Goal: Task Accomplishment & Management: Manage account settings

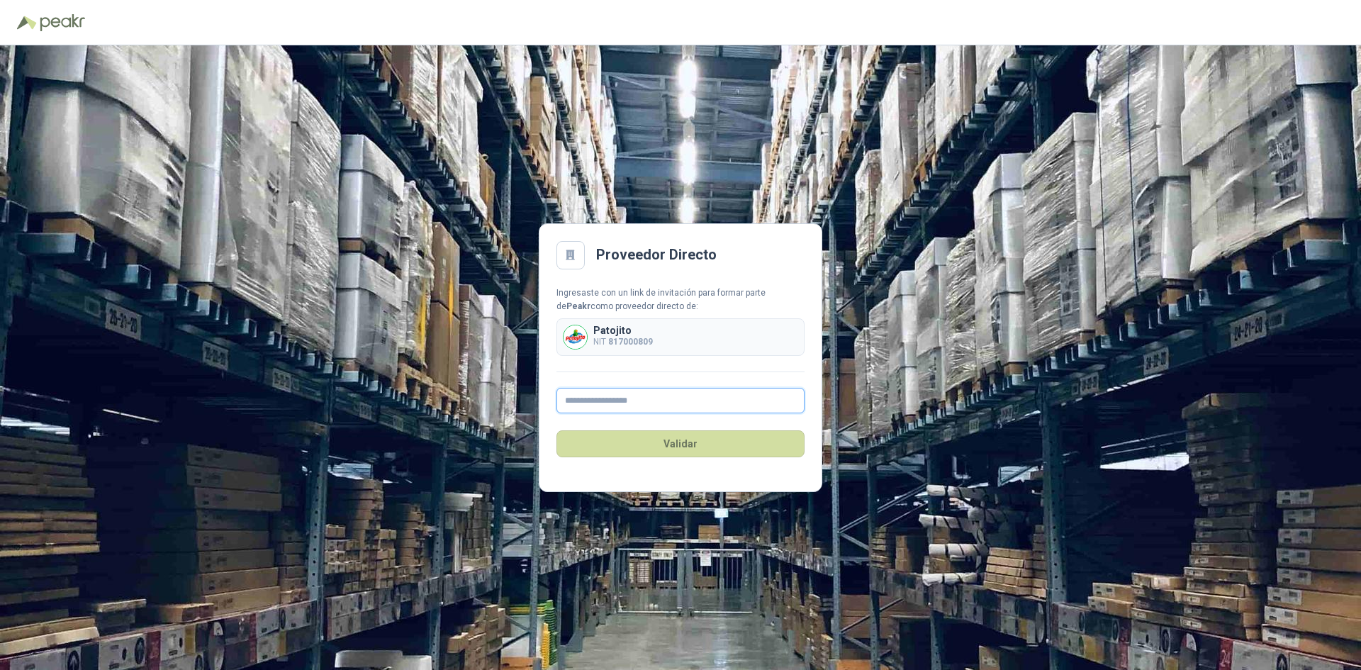
click at [627, 410] on input "text" at bounding box center [680, 401] width 248 height 26
paste input "**********"
click at [641, 430] on button "Validar" at bounding box center [680, 443] width 248 height 27
click at [663, 408] on input "**********" at bounding box center [680, 401] width 248 height 26
type input "**********"
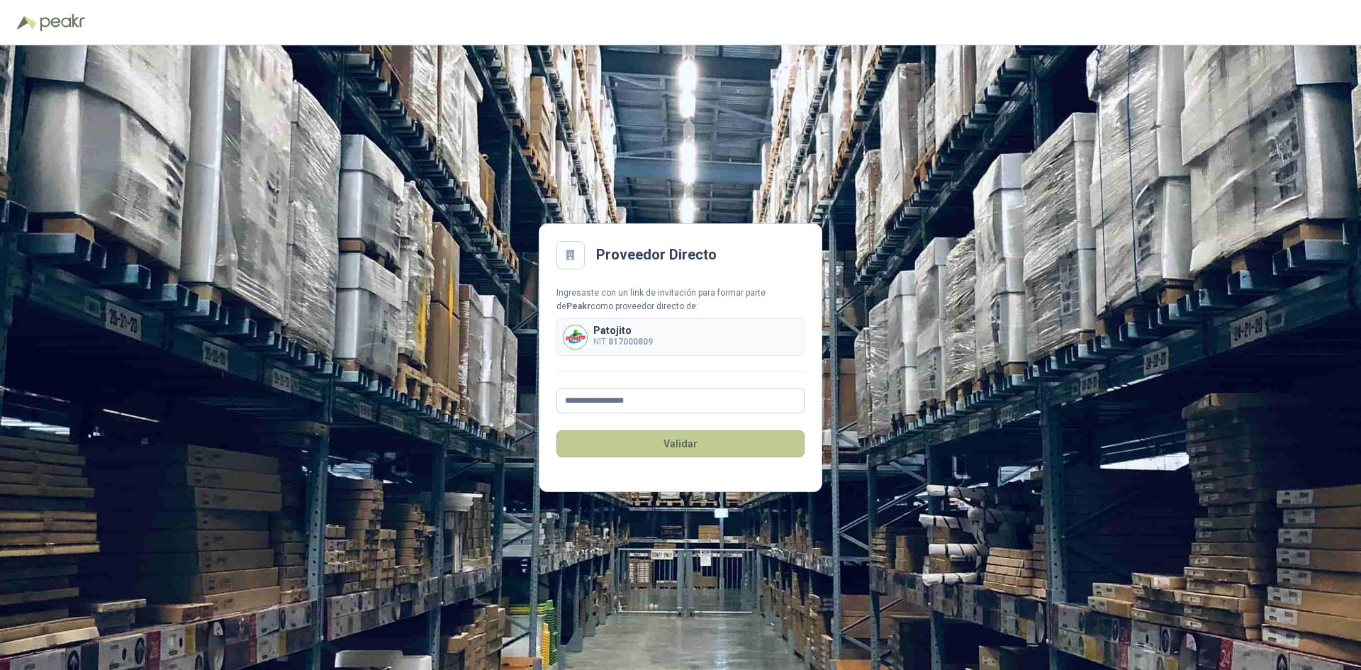
click at [682, 450] on button "Validar" at bounding box center [680, 443] width 248 height 27
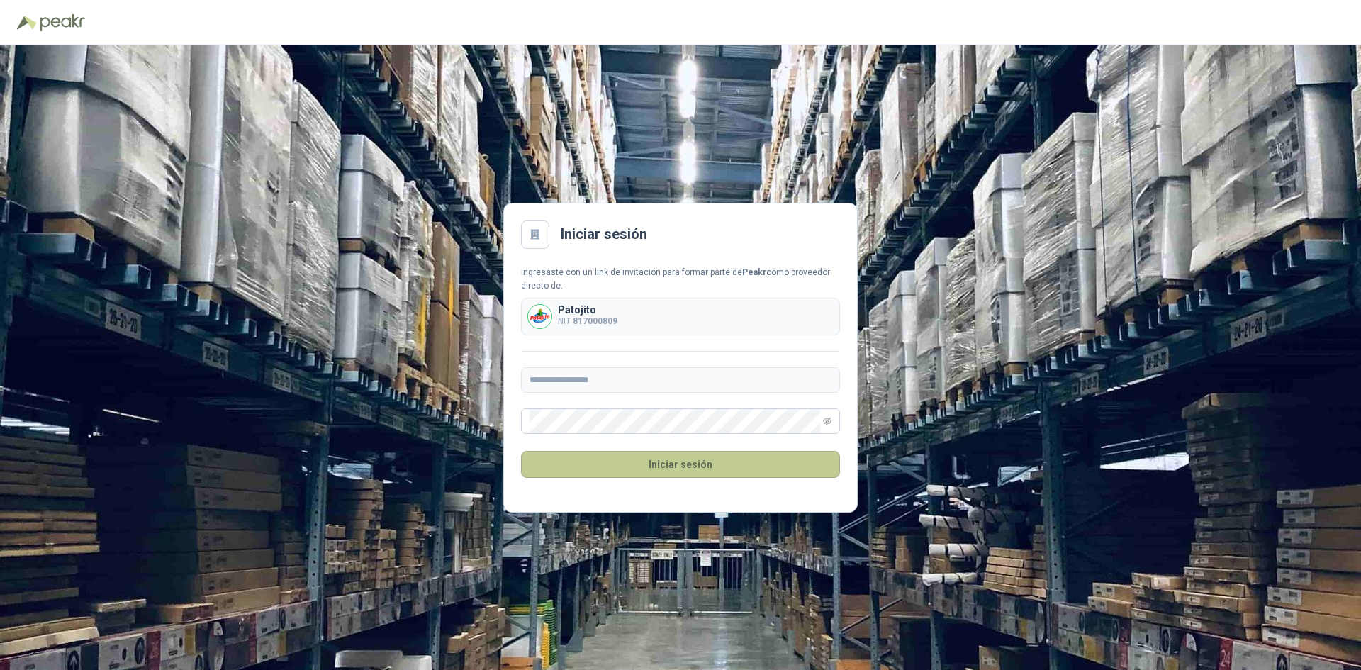
click at [659, 468] on button "Iniciar sesión" at bounding box center [680, 464] width 319 height 27
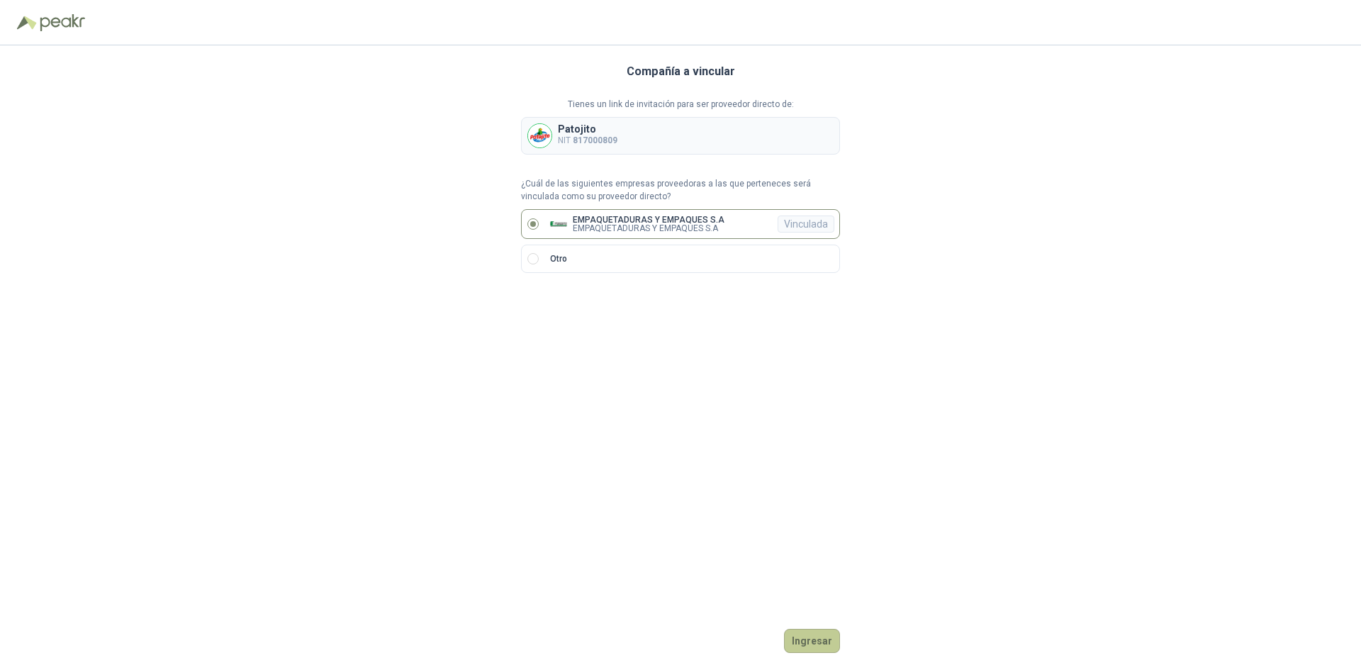
click at [812, 636] on button "Ingresar" at bounding box center [812, 641] width 56 height 24
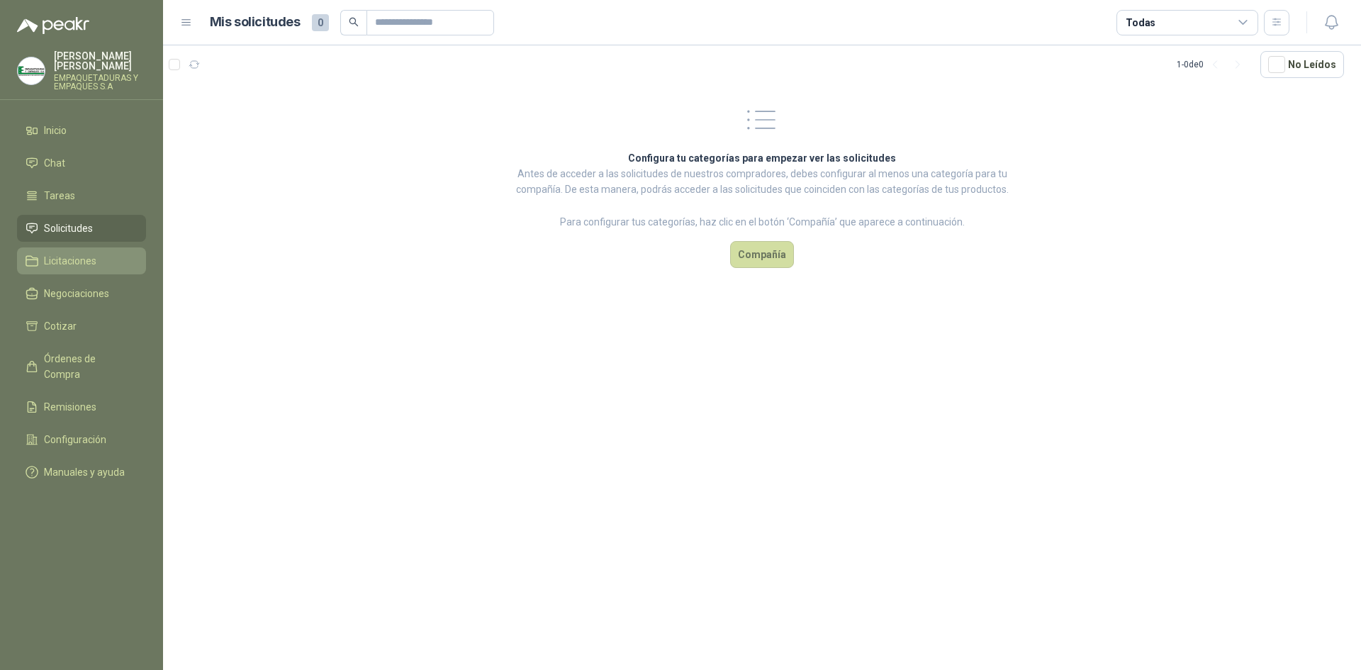
click at [94, 247] on link "Licitaciones" at bounding box center [81, 260] width 129 height 27
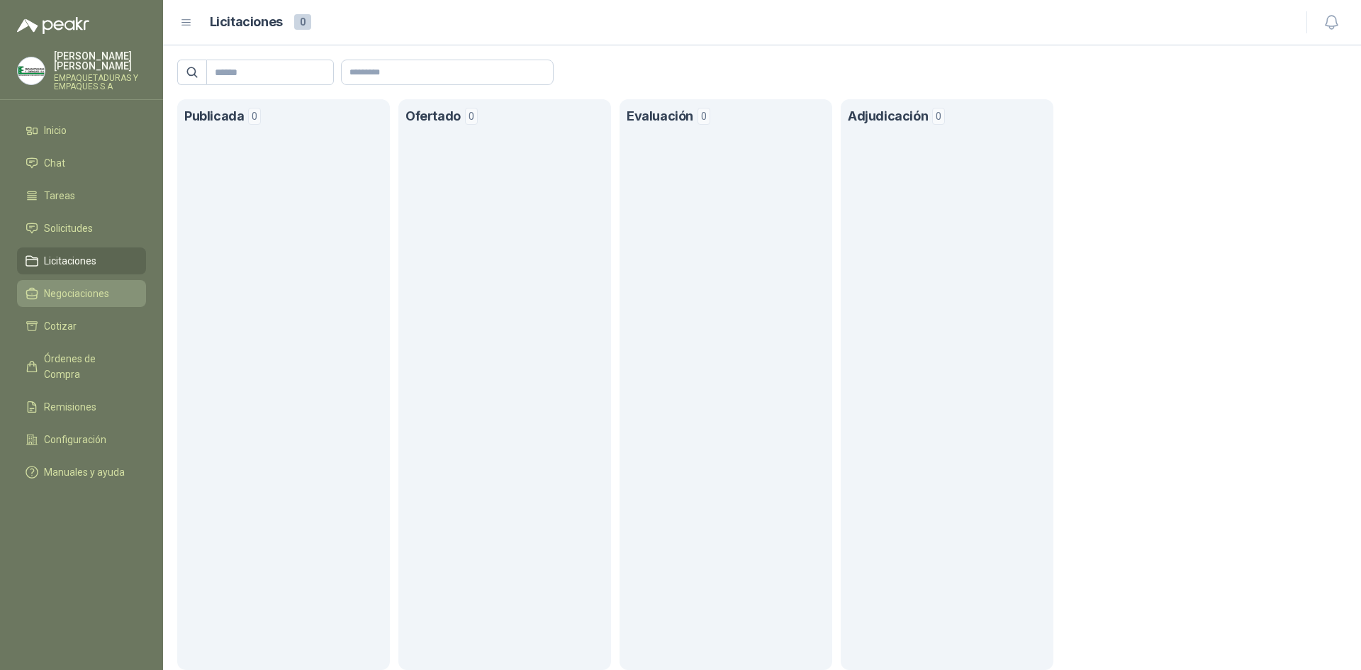
click at [45, 291] on link "Negociaciones" at bounding box center [81, 293] width 129 height 27
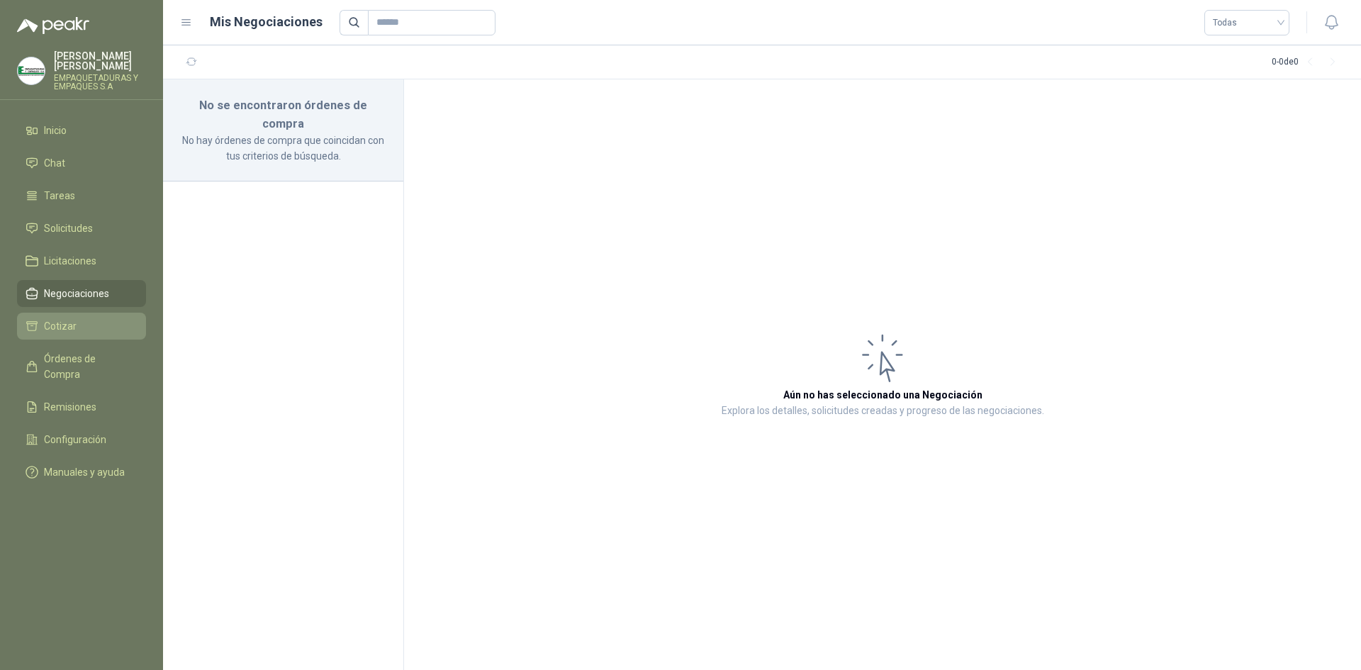
click at [41, 318] on li "Cotizar" at bounding box center [82, 326] width 112 height 16
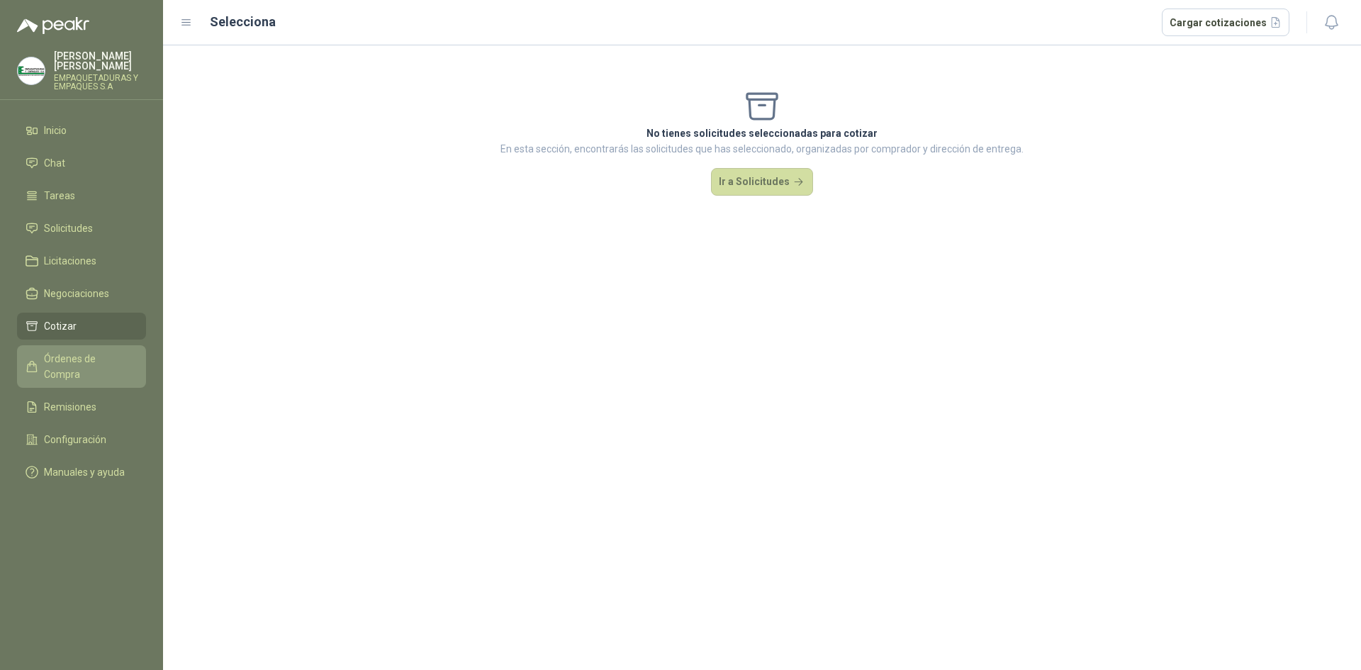
click at [89, 345] on link "Órdenes de Compra" at bounding box center [81, 366] width 129 height 43
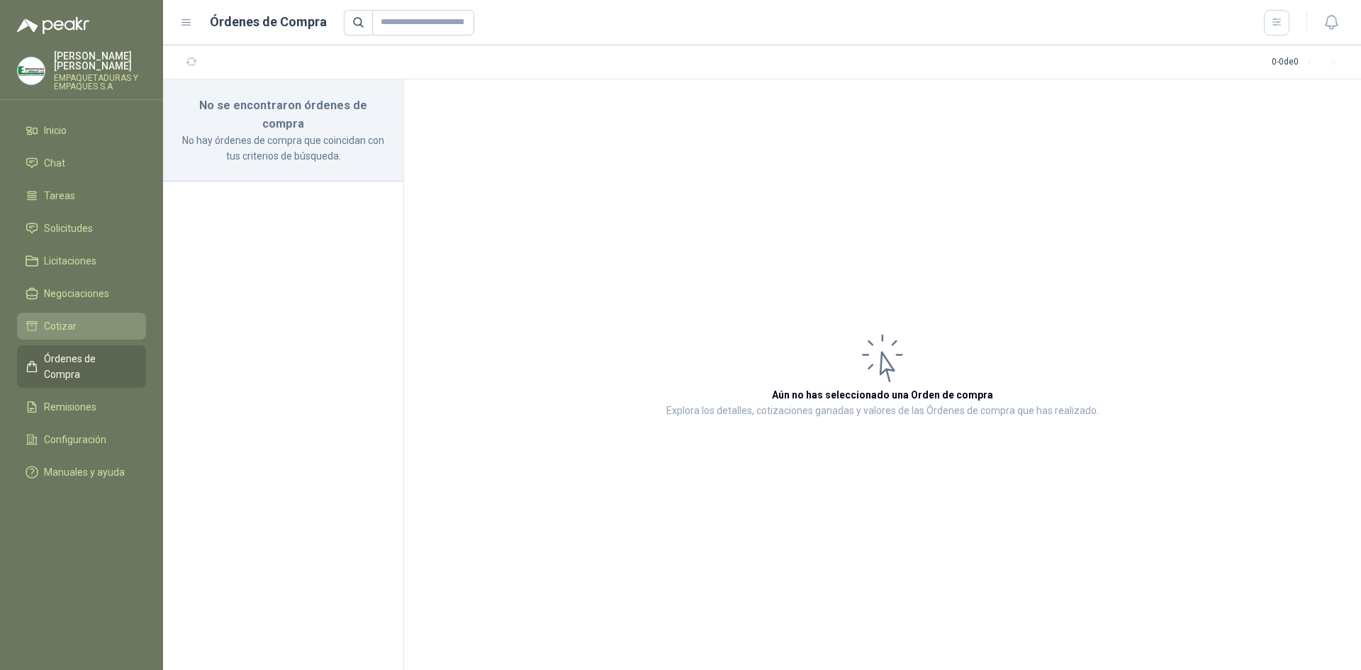
click at [99, 320] on li "Cotizar" at bounding box center [82, 326] width 112 height 16
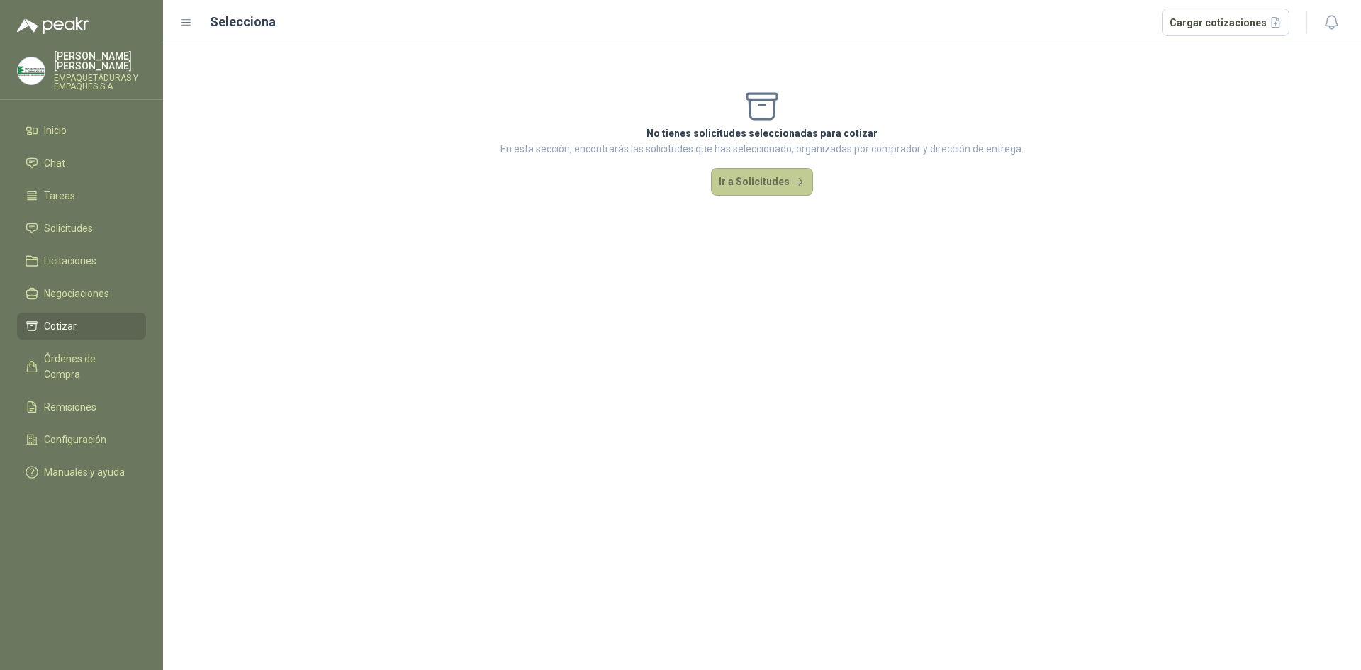
click at [780, 186] on button "Ir a Solicitudes" at bounding box center [762, 182] width 102 height 28
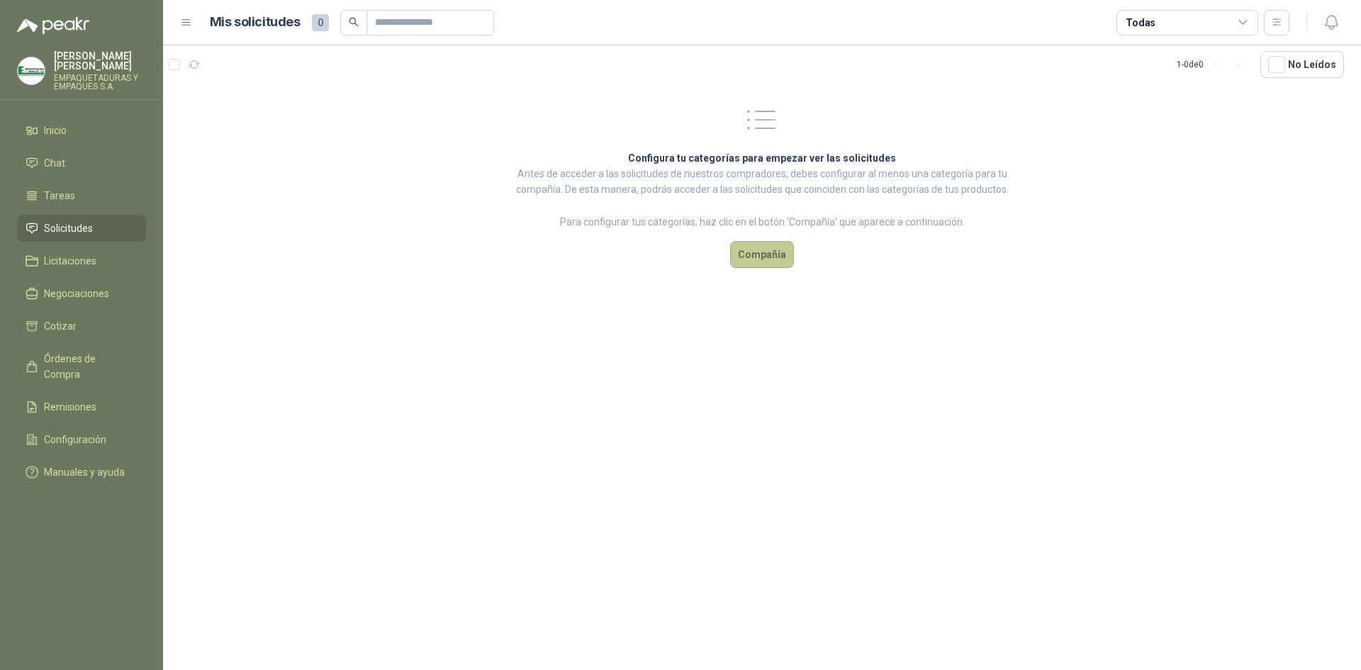
click at [761, 263] on button "Compañía" at bounding box center [762, 254] width 64 height 27
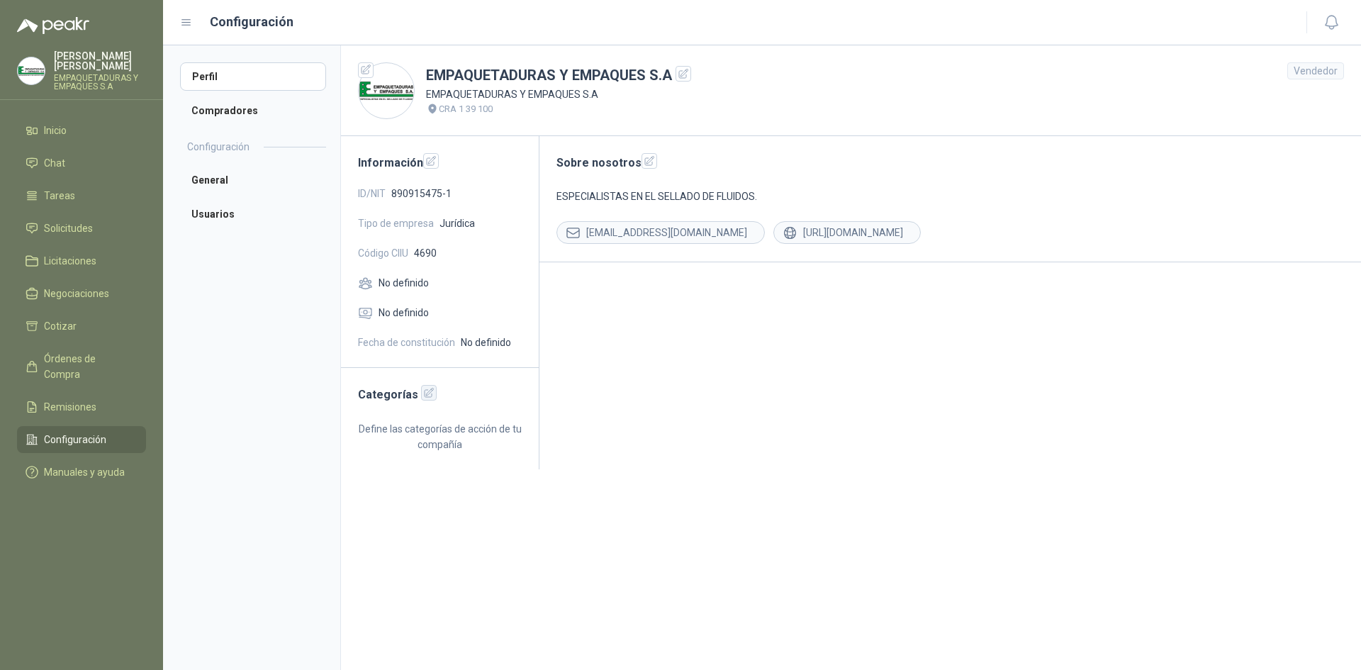
click at [425, 395] on icon "button" at bounding box center [429, 392] width 9 height 9
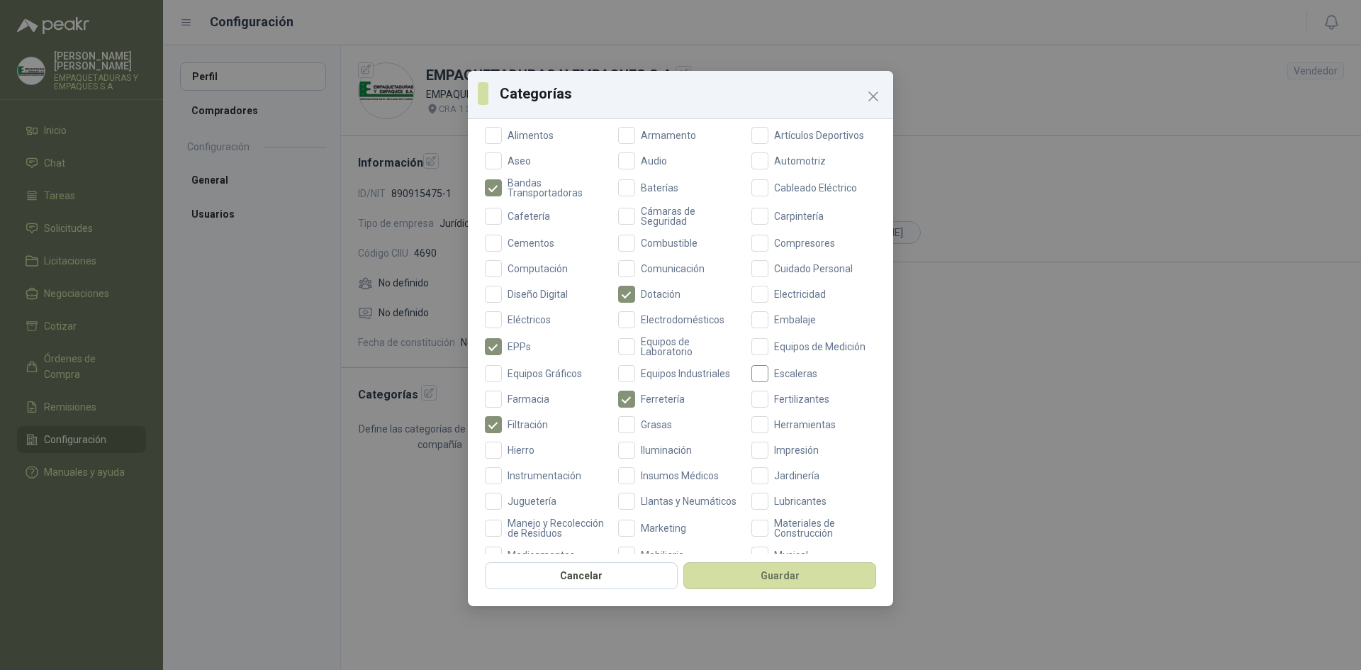
scroll to position [213, 0]
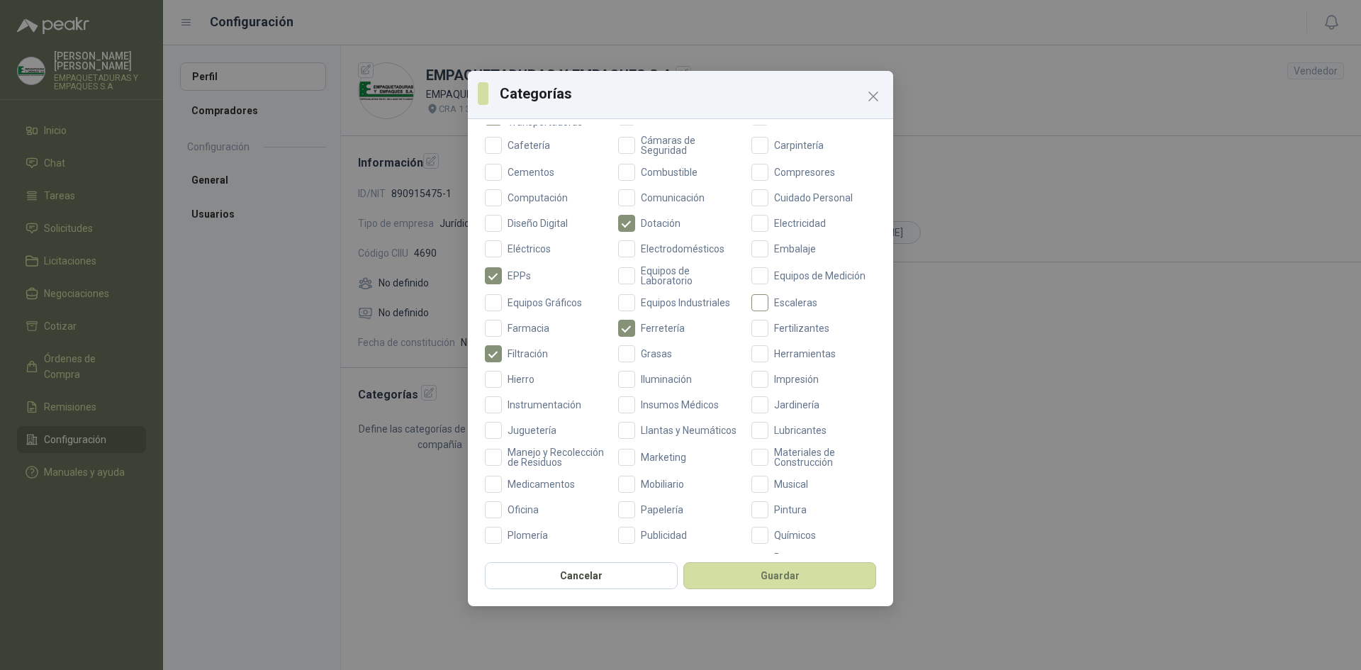
click at [790, 303] on span "Escaleras" at bounding box center [795, 303] width 55 height 10
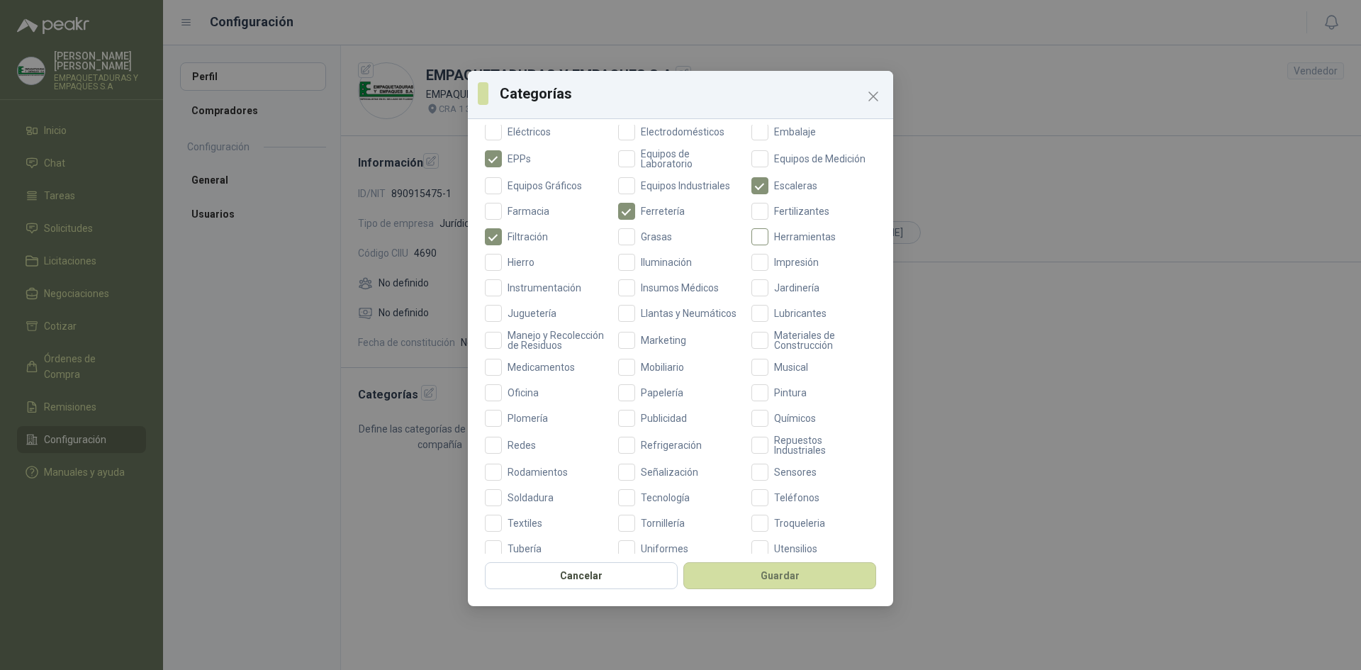
scroll to position [354, 0]
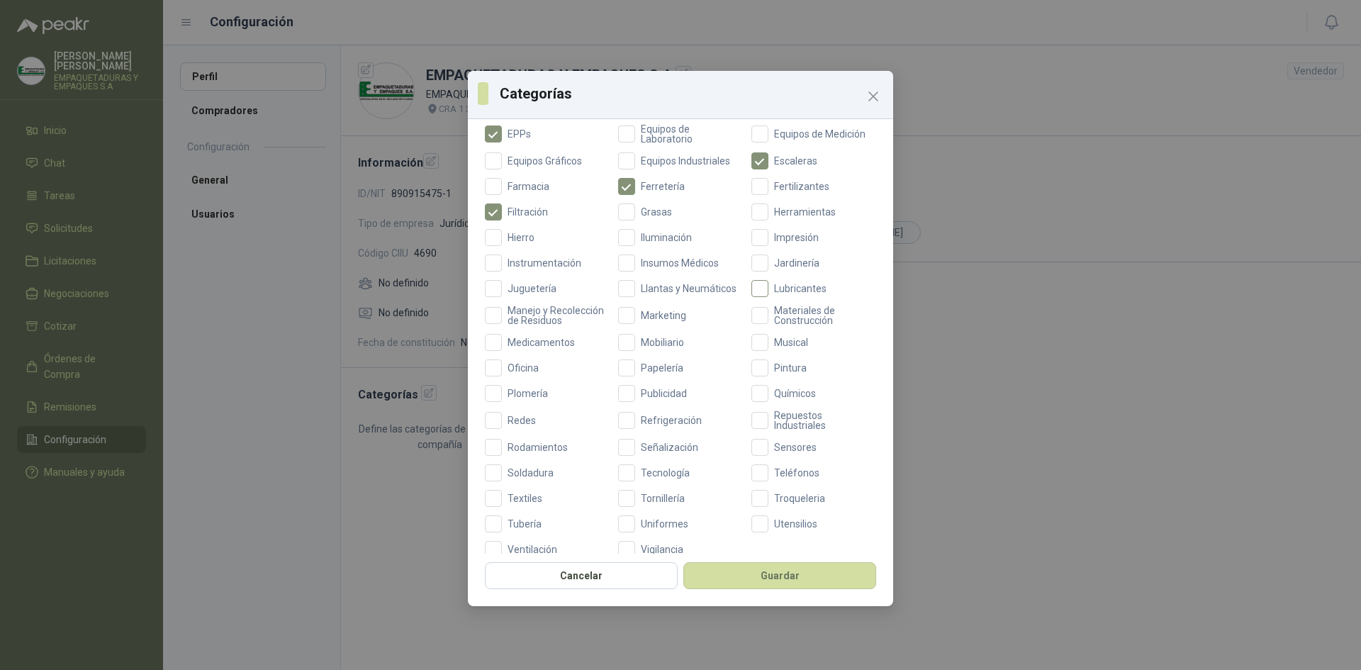
click at [808, 288] on span "Lubricantes" at bounding box center [800, 289] width 64 height 10
click at [809, 398] on span "Químicos" at bounding box center [794, 393] width 53 height 10
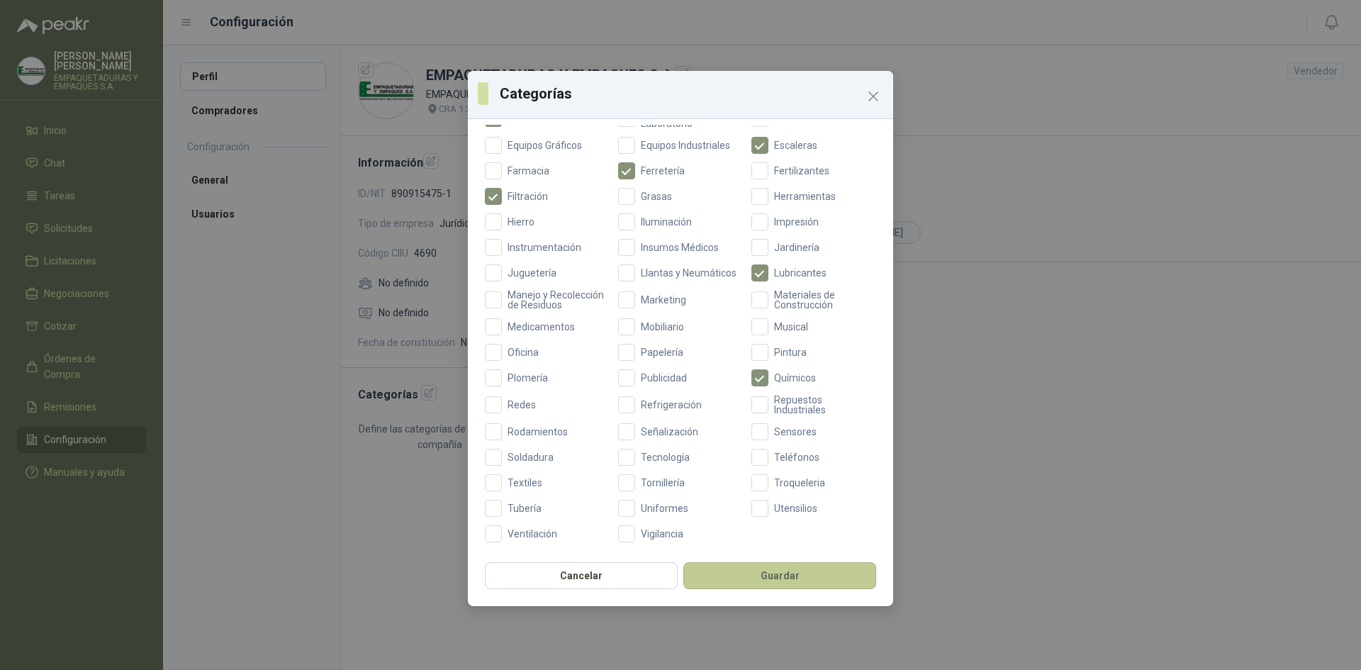
click at [758, 581] on button "Guardar" at bounding box center [779, 575] width 193 height 27
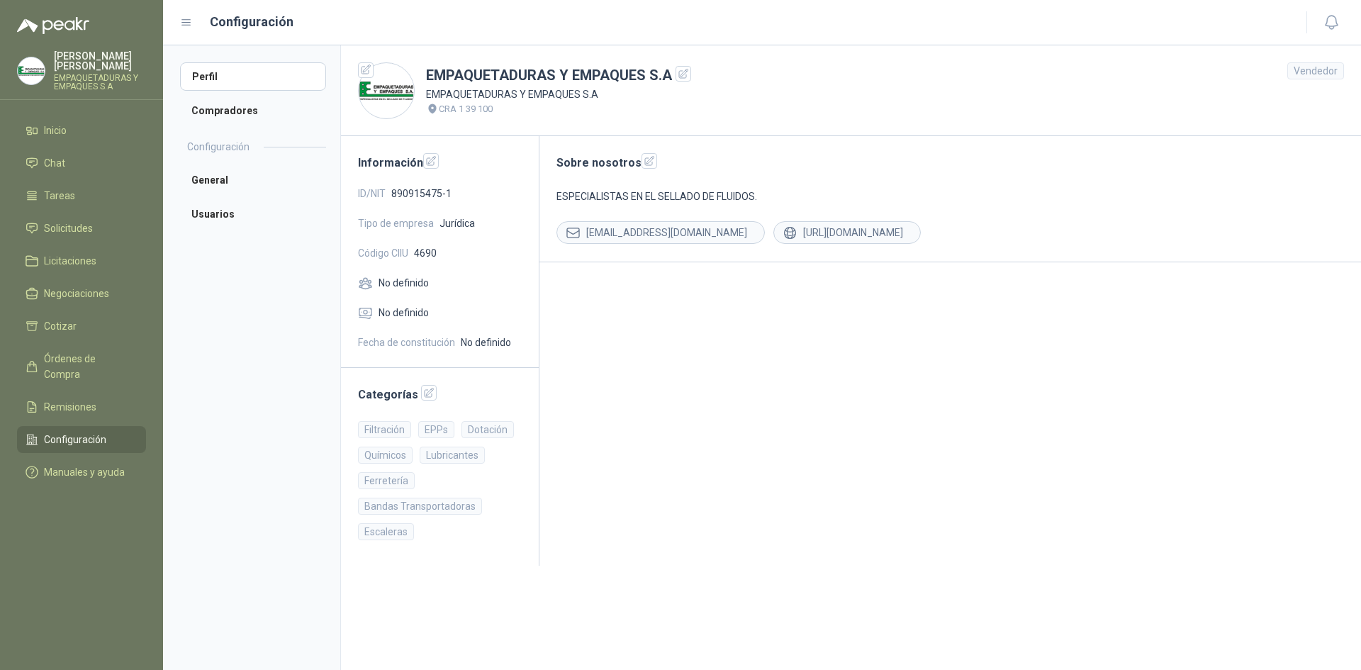
click at [91, 297] on ul "Inicio Chat Tareas Solicitudes Licitaciones Negociaciones Cotizar Órdenes de Co…" at bounding box center [81, 304] width 163 height 374
click at [79, 318] on li "Cotizar" at bounding box center [82, 326] width 112 height 16
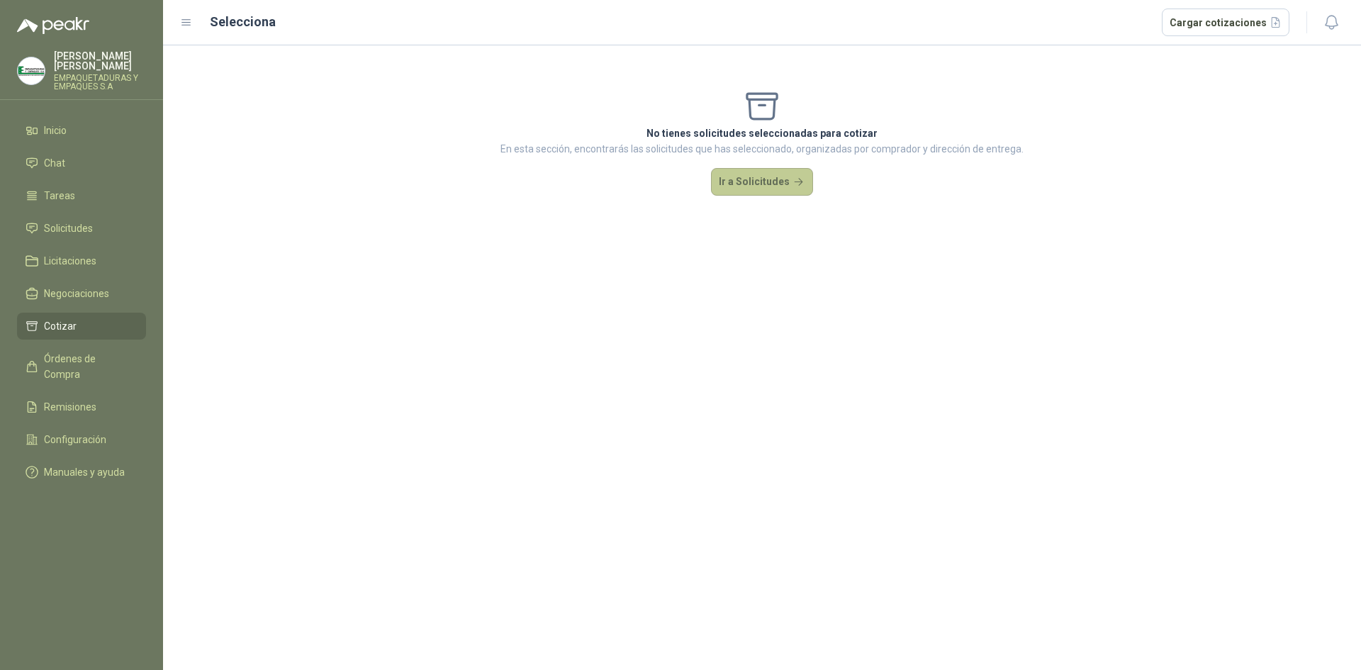
click at [745, 181] on button "Ir a Solicitudes" at bounding box center [762, 182] width 102 height 28
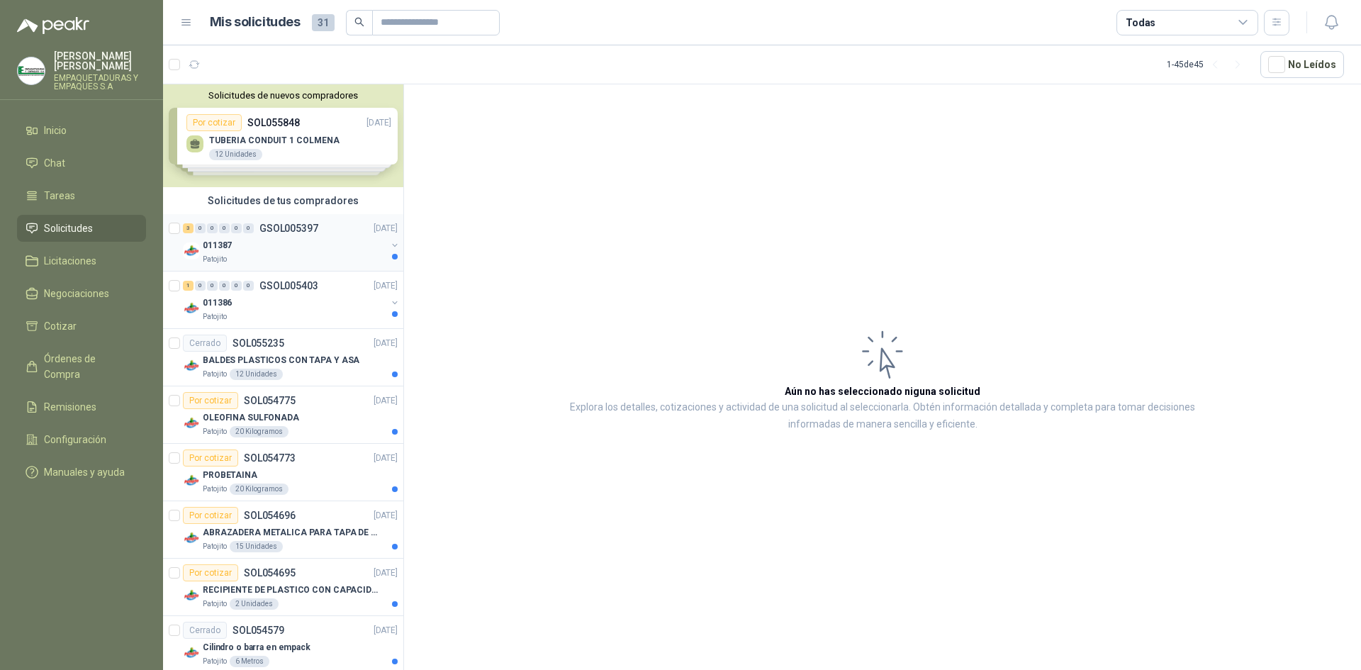
click at [289, 234] on div "3 0 0 0 0 0 GSOL005397 [DATE]" at bounding box center [292, 228] width 218 height 17
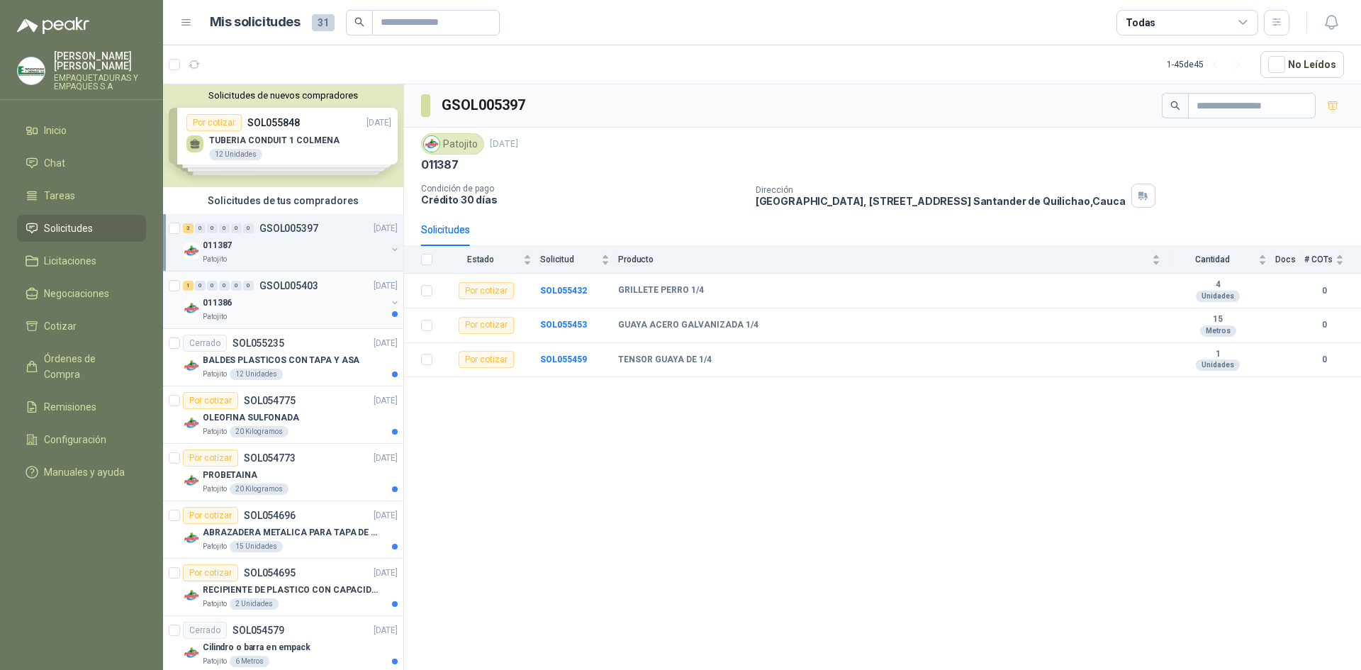
click at [272, 292] on div "1 0 0 0 0 0 GSOL005403 [DATE]" at bounding box center [292, 285] width 218 height 17
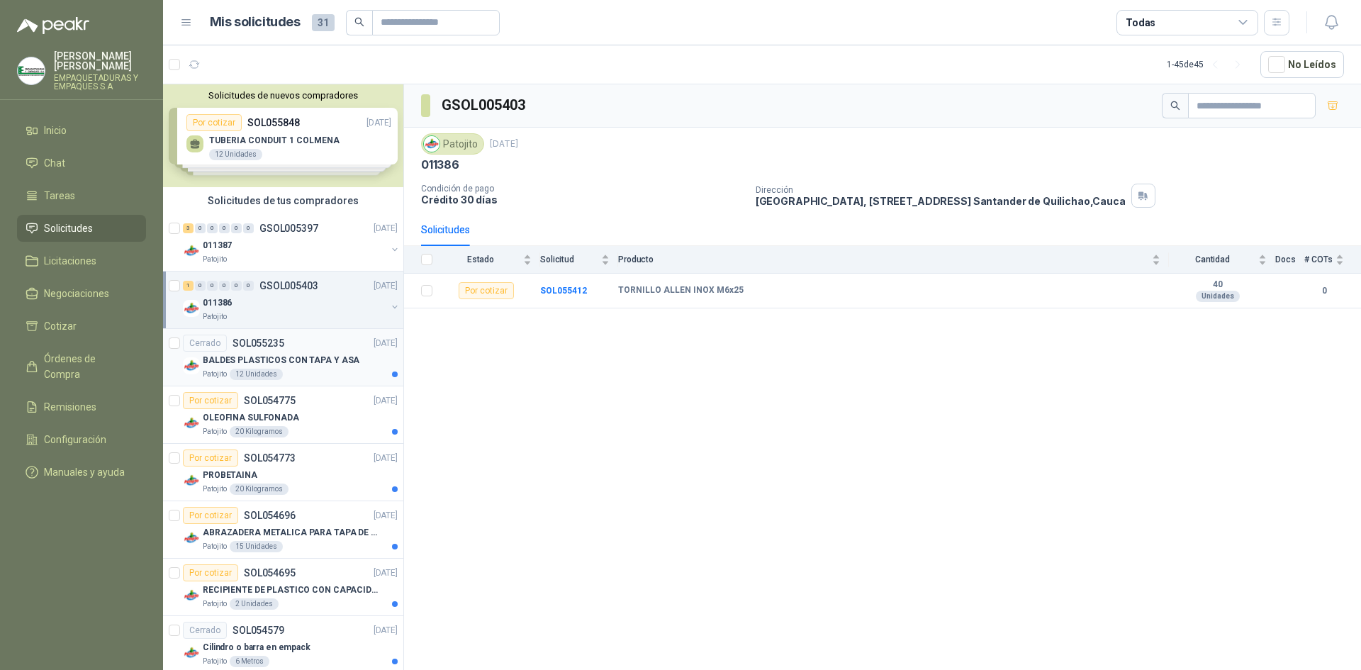
click at [278, 354] on p "BALDES PLASTICOS CON TAPA Y ASA" at bounding box center [281, 360] width 157 height 13
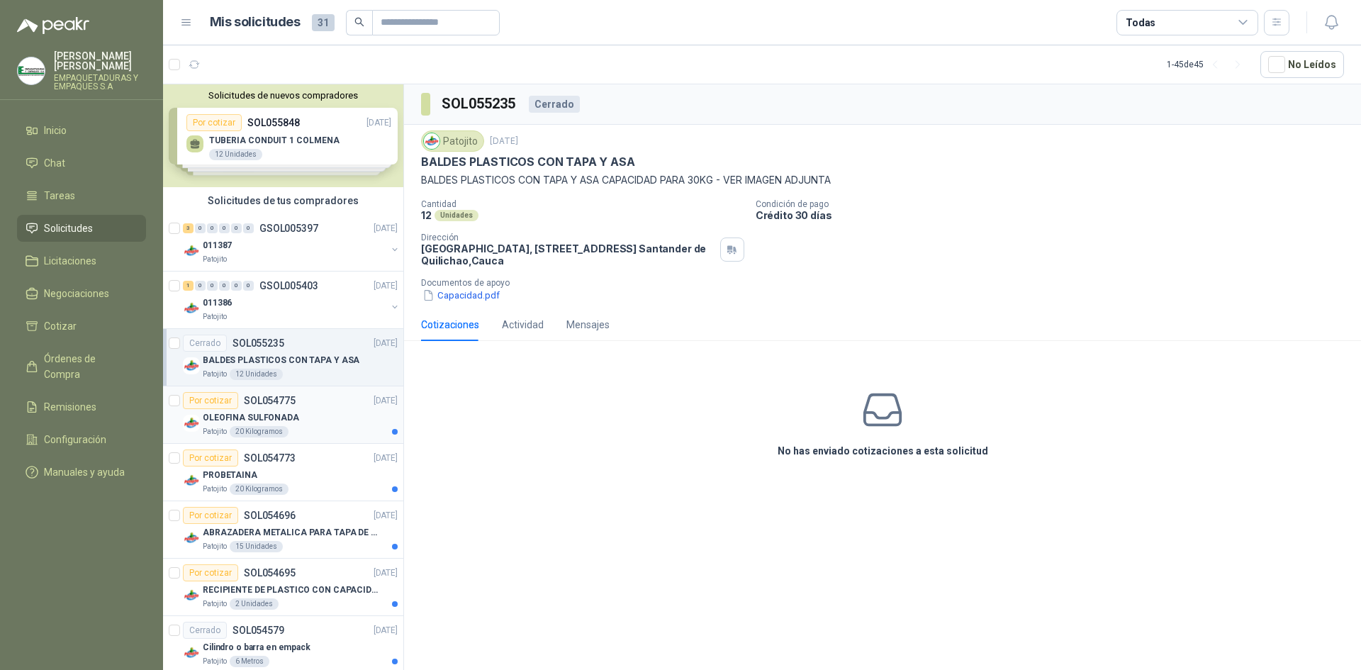
click at [310, 405] on div "Por cotizar SOL054775 [DATE]" at bounding box center [290, 400] width 215 height 17
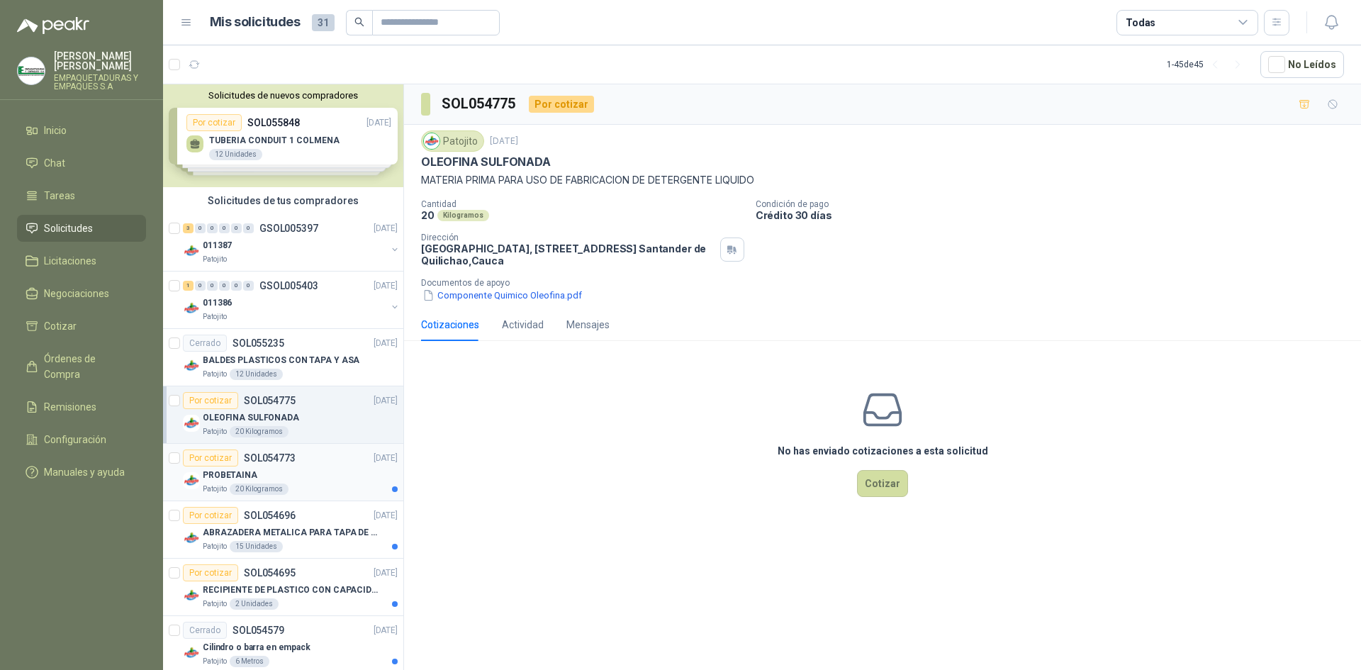
click at [334, 479] on div "PROBETAINA" at bounding box center [300, 474] width 195 height 17
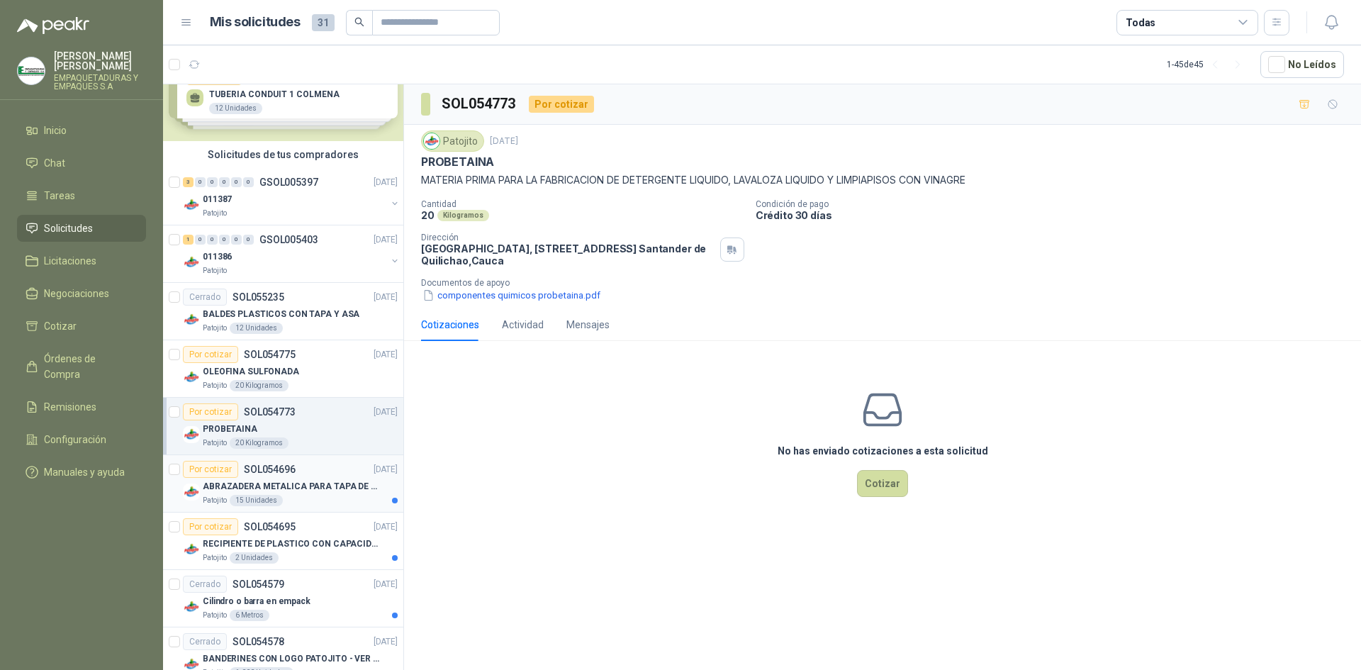
scroll to position [71, 0]
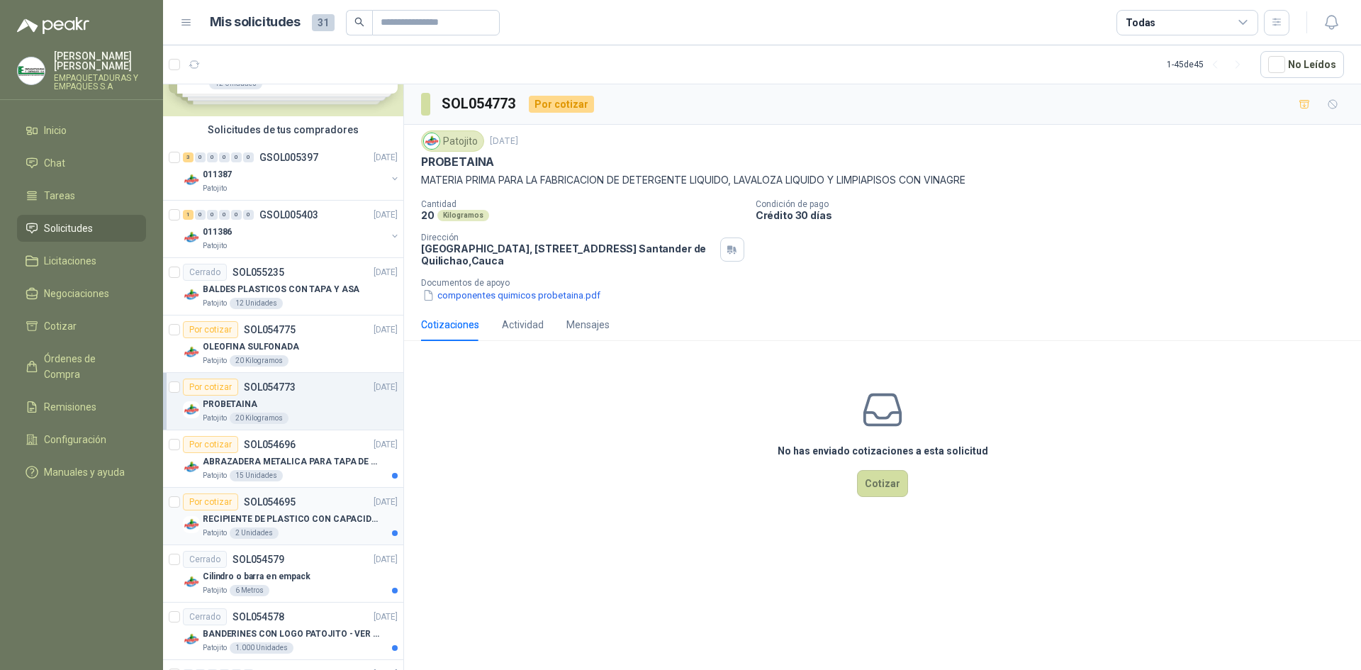
click at [314, 507] on div "Por cotizar SOL054695 [DATE]" at bounding box center [290, 501] width 215 height 17
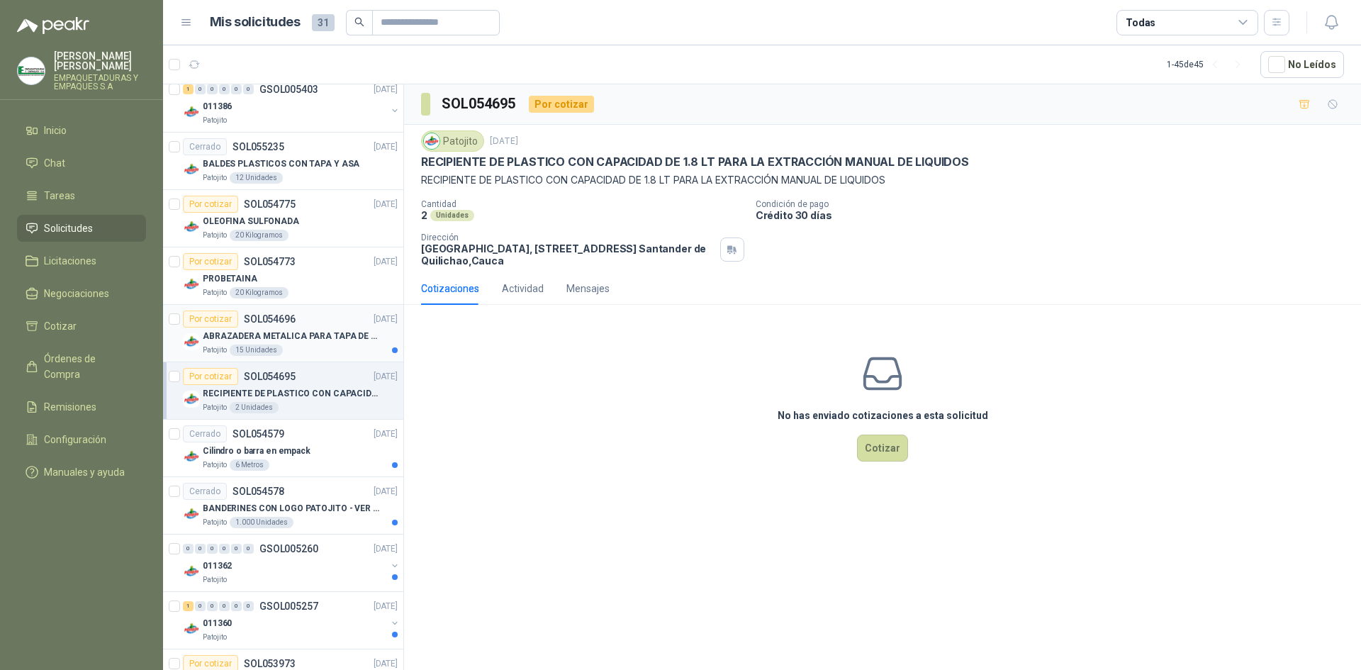
scroll to position [213, 0]
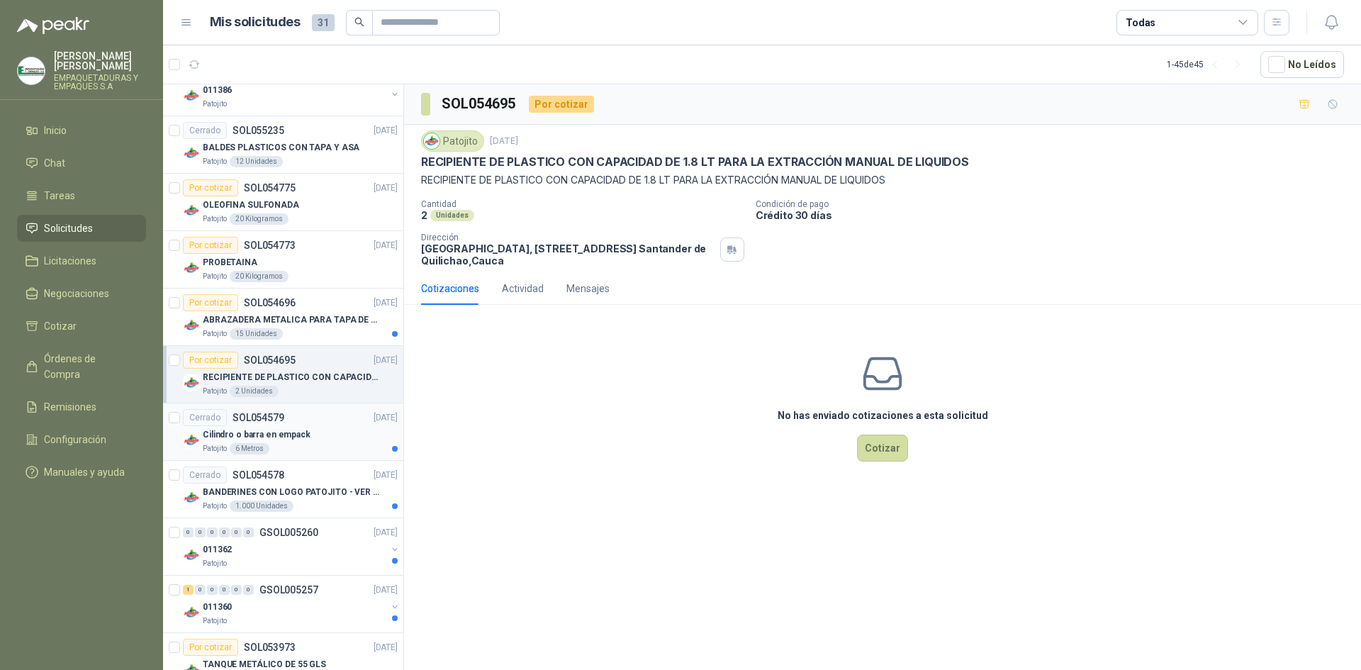
click at [301, 428] on p "Cilindro o barra en empack" at bounding box center [257, 434] width 108 height 13
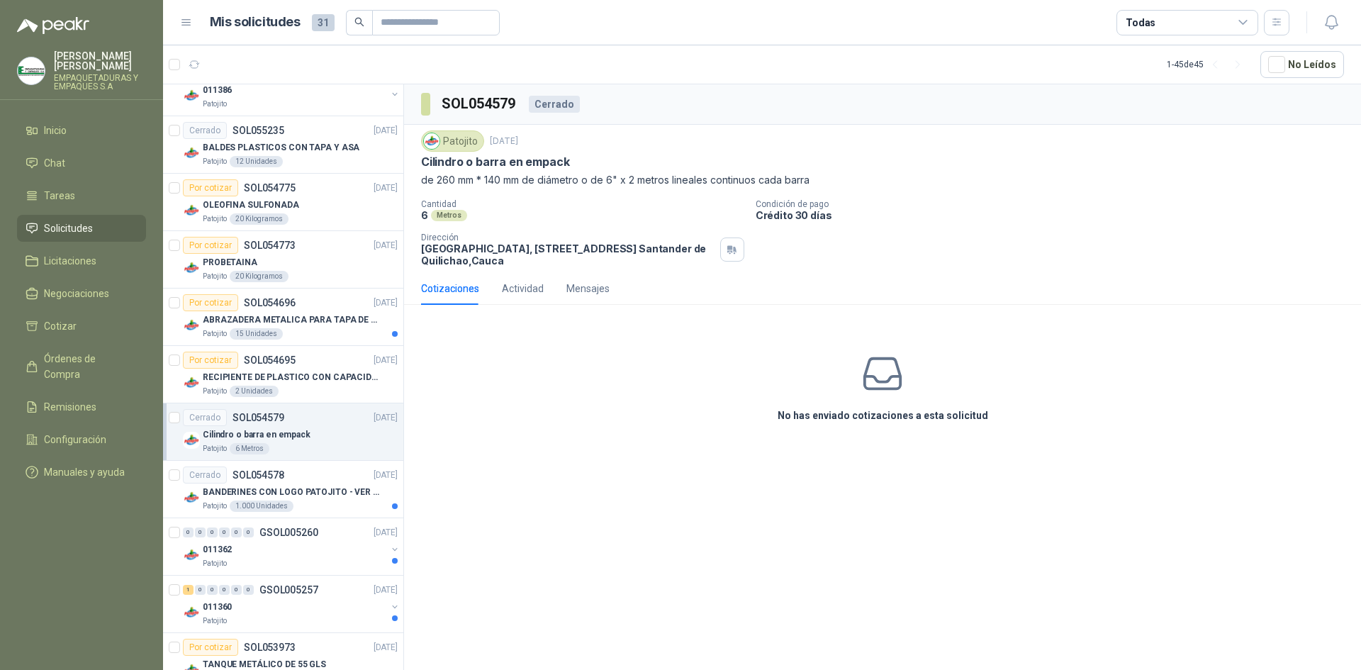
click at [842, 412] on h3 "No has enviado cotizaciones a esta solicitud" at bounding box center [883, 416] width 211 height 16
click at [902, 385] on icon at bounding box center [882, 374] width 45 height 45
click at [447, 290] on div "Cotizaciones" at bounding box center [450, 289] width 58 height 16
click at [520, 293] on div "Actividad" at bounding box center [523, 289] width 42 height 16
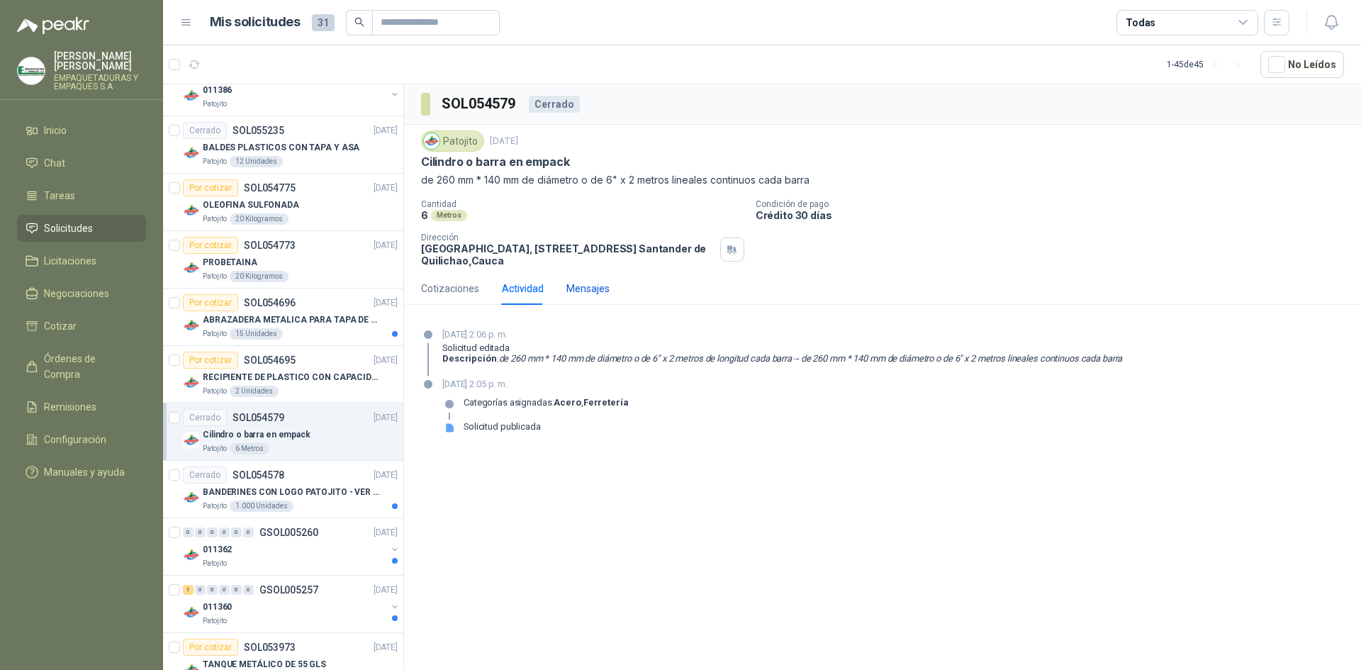
click at [600, 293] on div "Mensajes" at bounding box center [587, 289] width 43 height 16
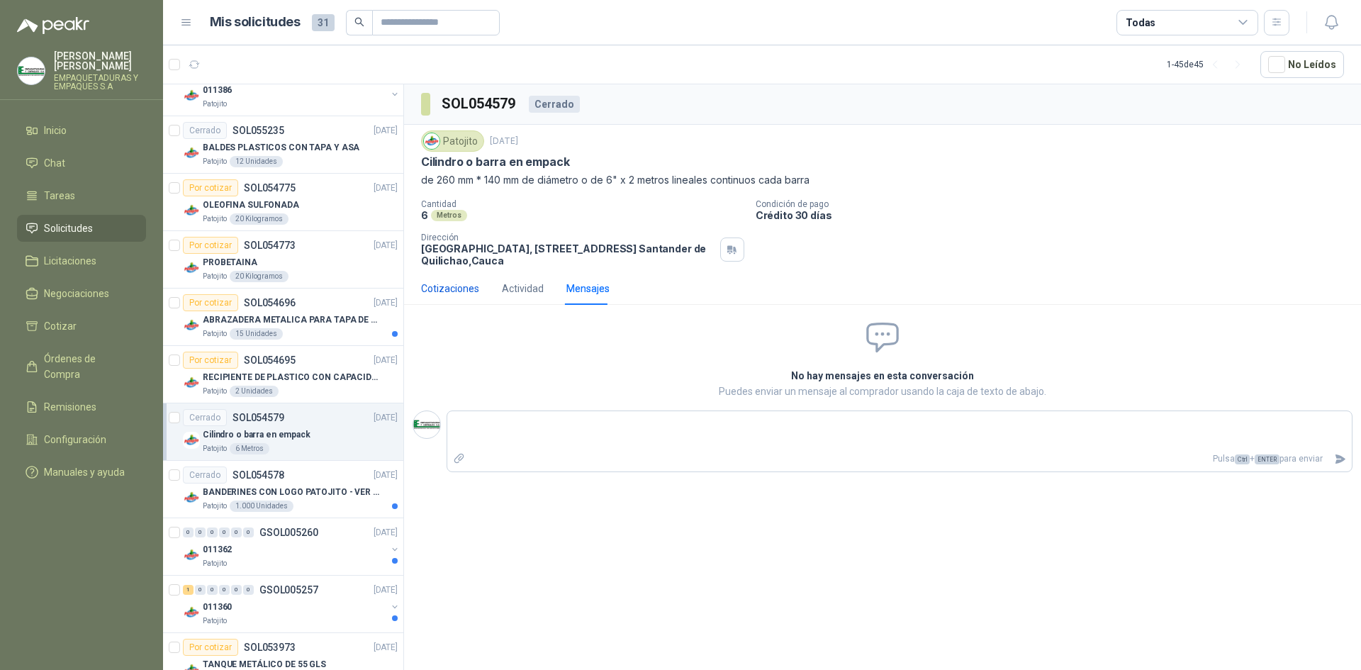
click at [456, 284] on div "Cotizaciones" at bounding box center [450, 289] width 58 height 16
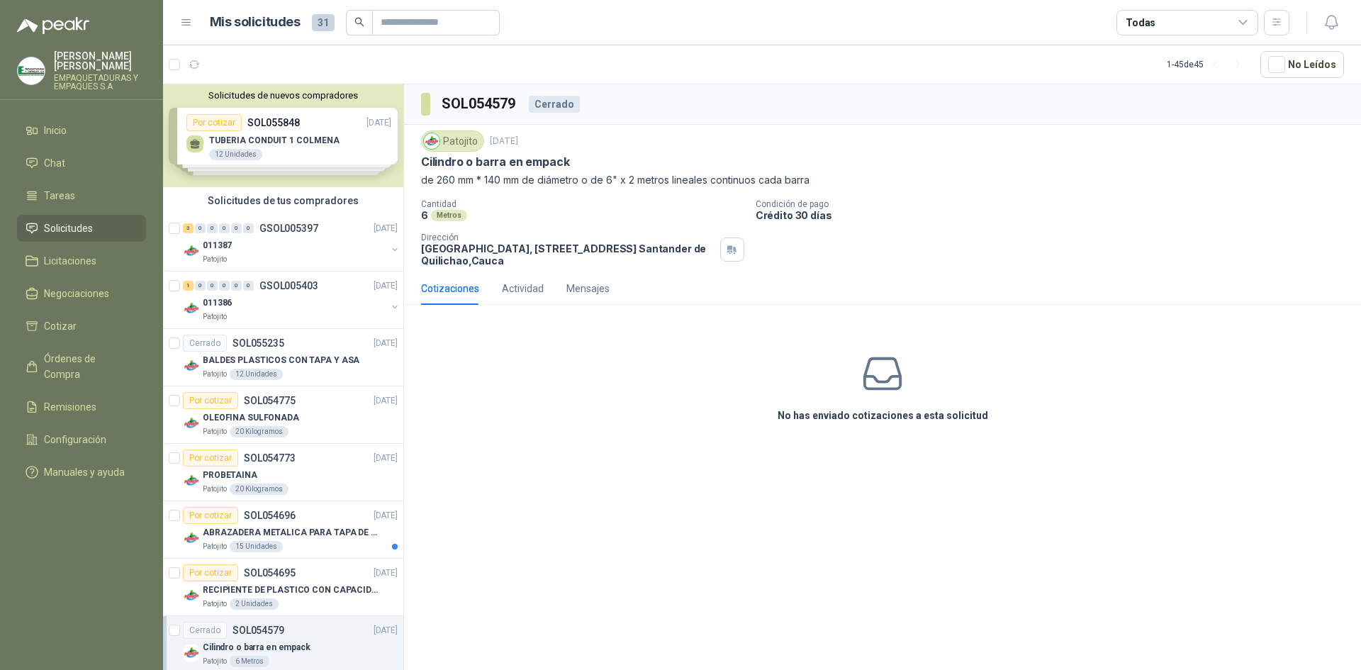
click at [262, 132] on div "Solicitudes de nuevos compradores Por cotizar SOL055848 [DATE] TUBERIA CONDUIT …" at bounding box center [283, 135] width 240 height 103
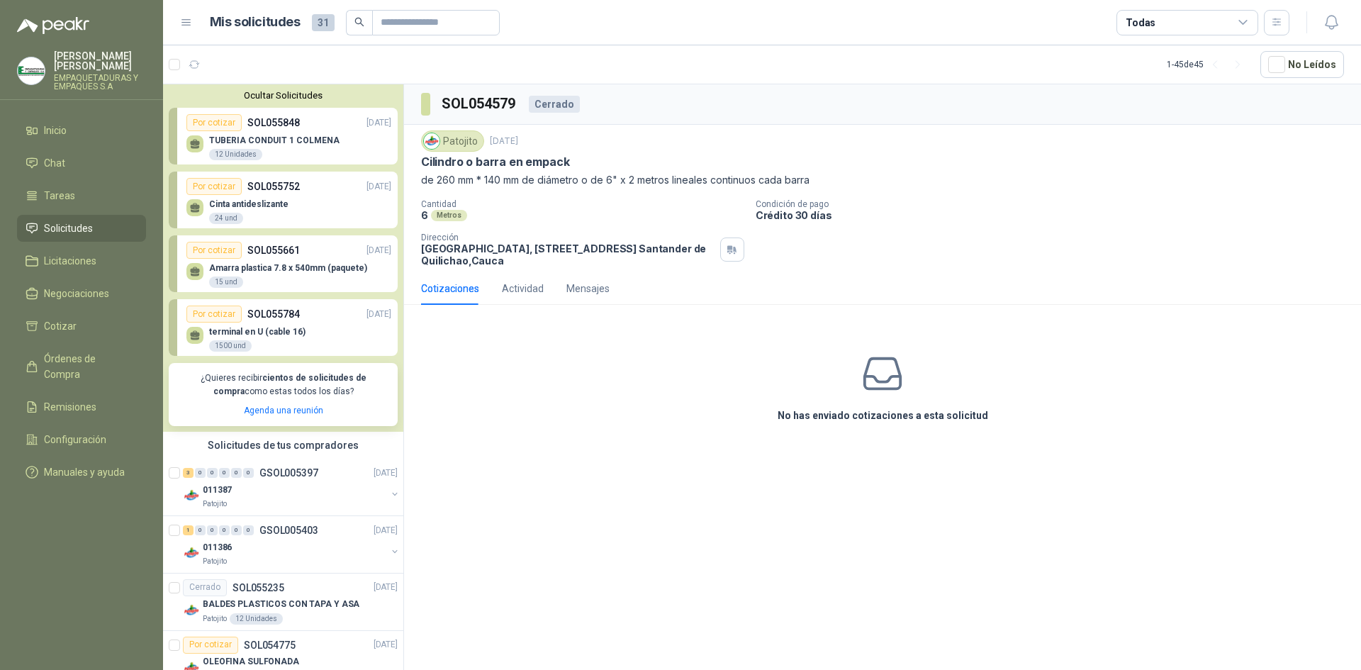
click at [284, 194] on p "SOL055752" at bounding box center [273, 187] width 52 height 16
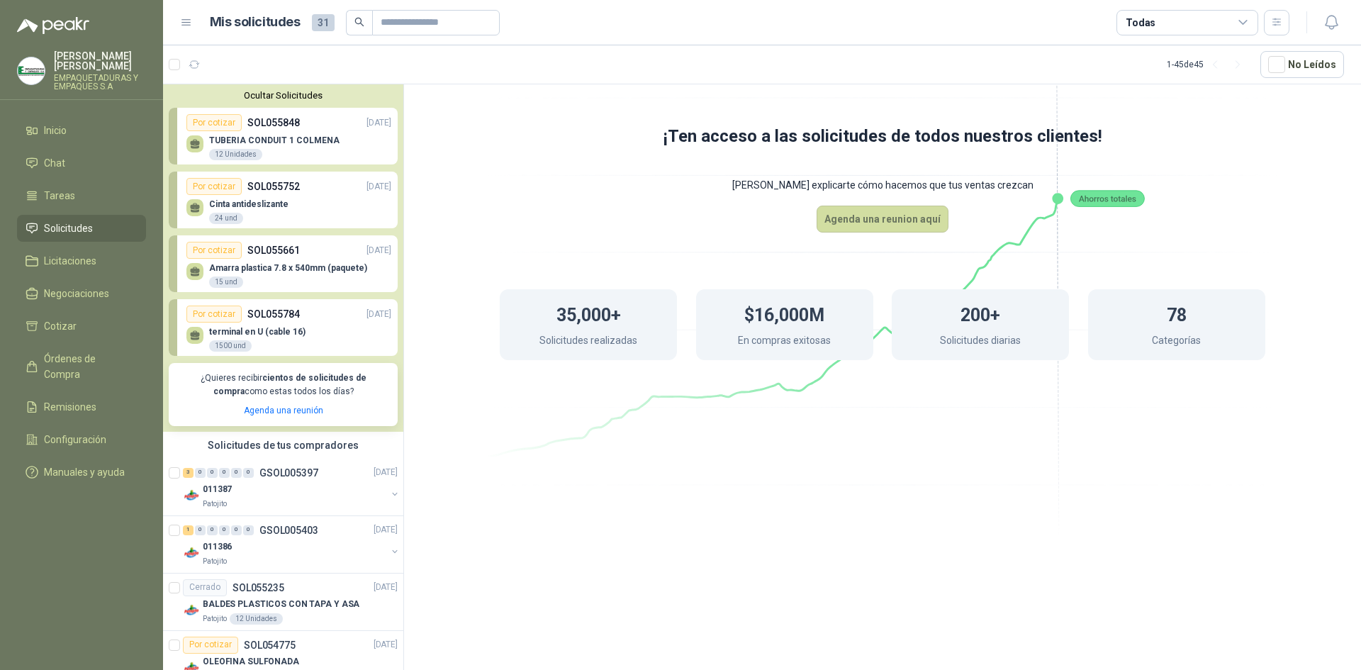
click at [226, 181] on div "Por cotizar" at bounding box center [213, 186] width 55 height 17
click at [313, 196] on div "Cinta antideslizante 24 und" at bounding box center [288, 210] width 205 height 30
click at [231, 218] on div "24 und" at bounding box center [226, 218] width 34 height 11
click at [366, 189] on p "[DATE]" at bounding box center [378, 186] width 25 height 13
click at [220, 186] on div "Por cotizar" at bounding box center [213, 186] width 55 height 17
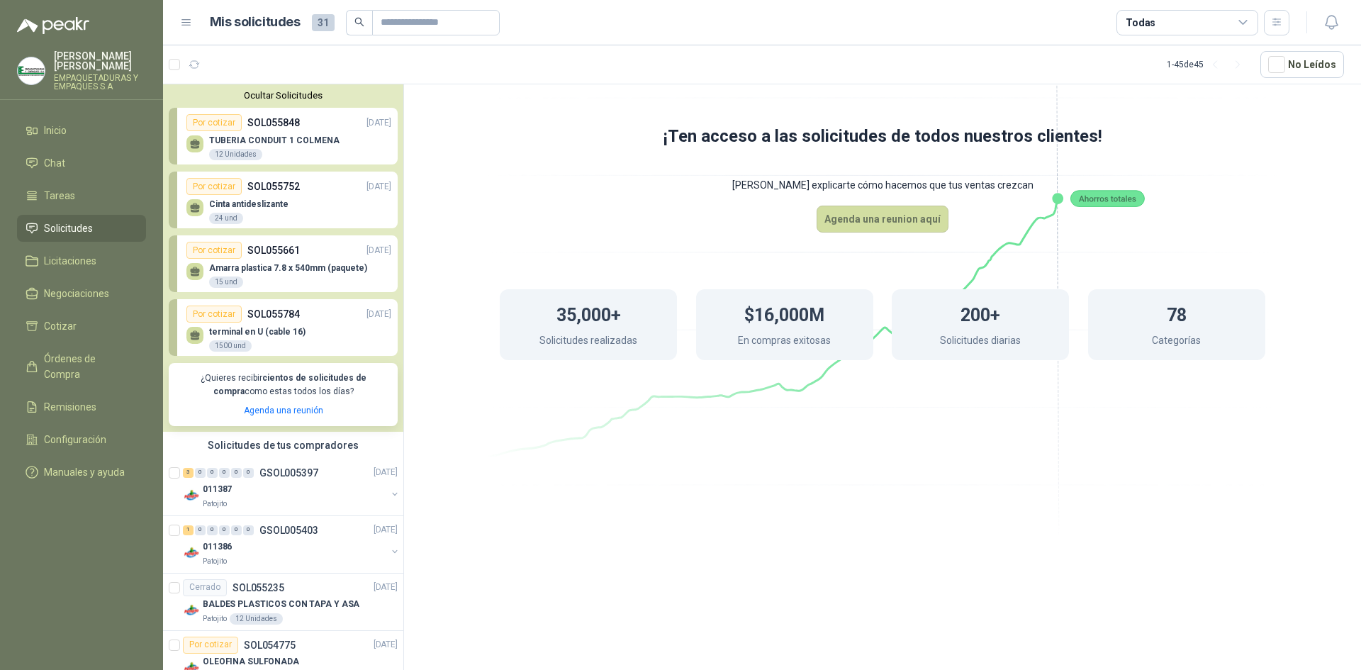
click at [218, 221] on div "24 und" at bounding box center [226, 218] width 34 height 11
click at [218, 189] on div "Por cotizar" at bounding box center [213, 186] width 55 height 17
click at [221, 191] on div "Por cotizar" at bounding box center [213, 186] width 55 height 17
click at [215, 189] on div "Por cotizar" at bounding box center [213, 186] width 55 height 17
click at [285, 477] on p "GSOL005397" at bounding box center [288, 473] width 59 height 10
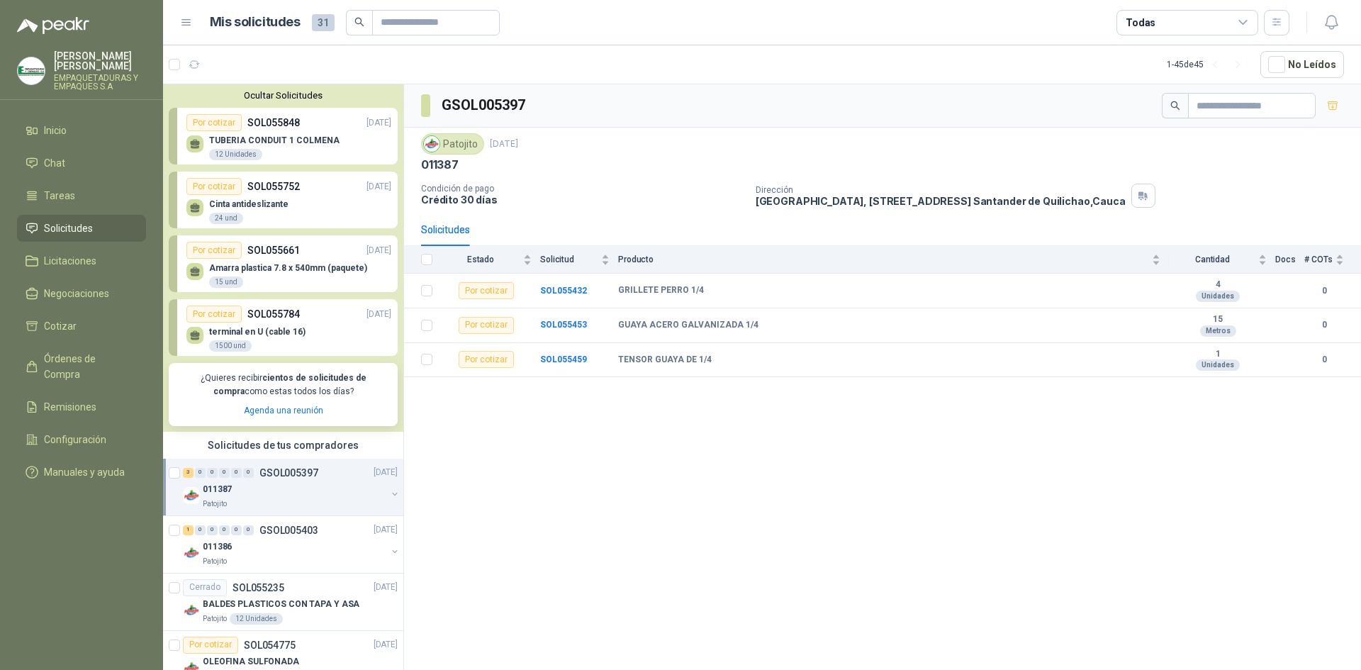
click at [226, 181] on div "Por cotizar" at bounding box center [213, 186] width 55 height 17
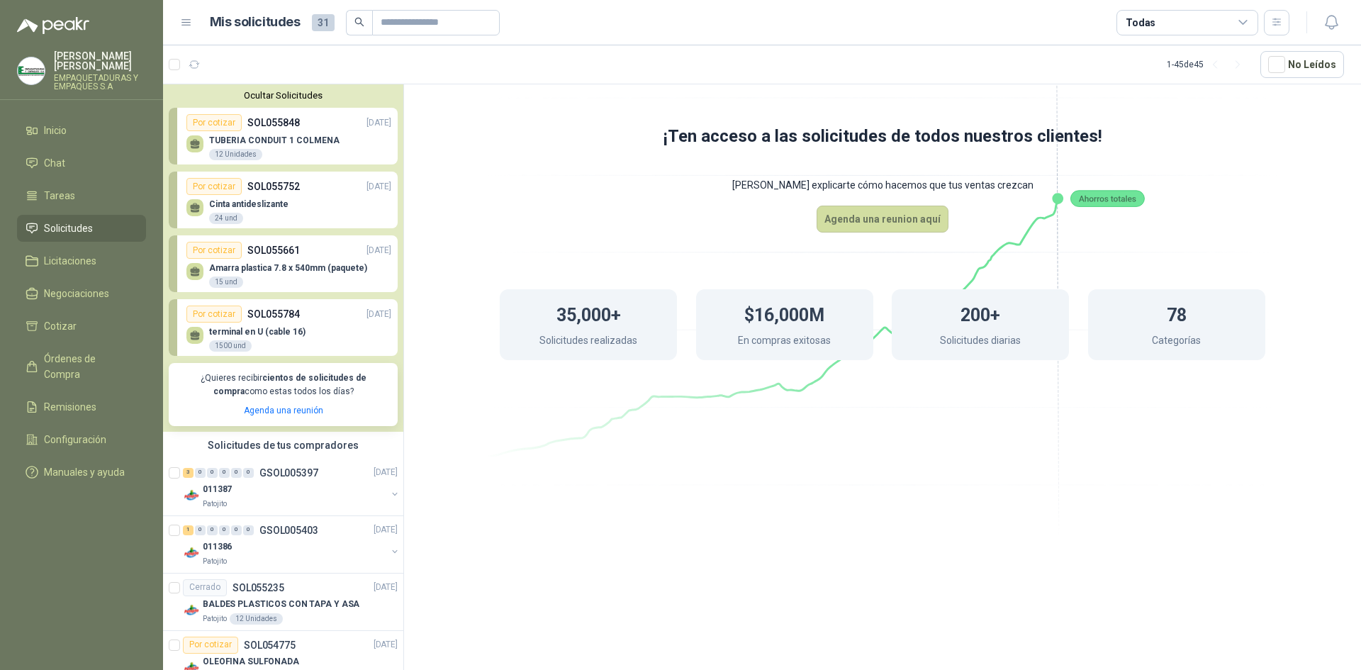
click at [86, 62] on div "[PERSON_NAME] EMPAQUETADURAS Y EMPAQUES S.A" at bounding box center [100, 71] width 92 height 40
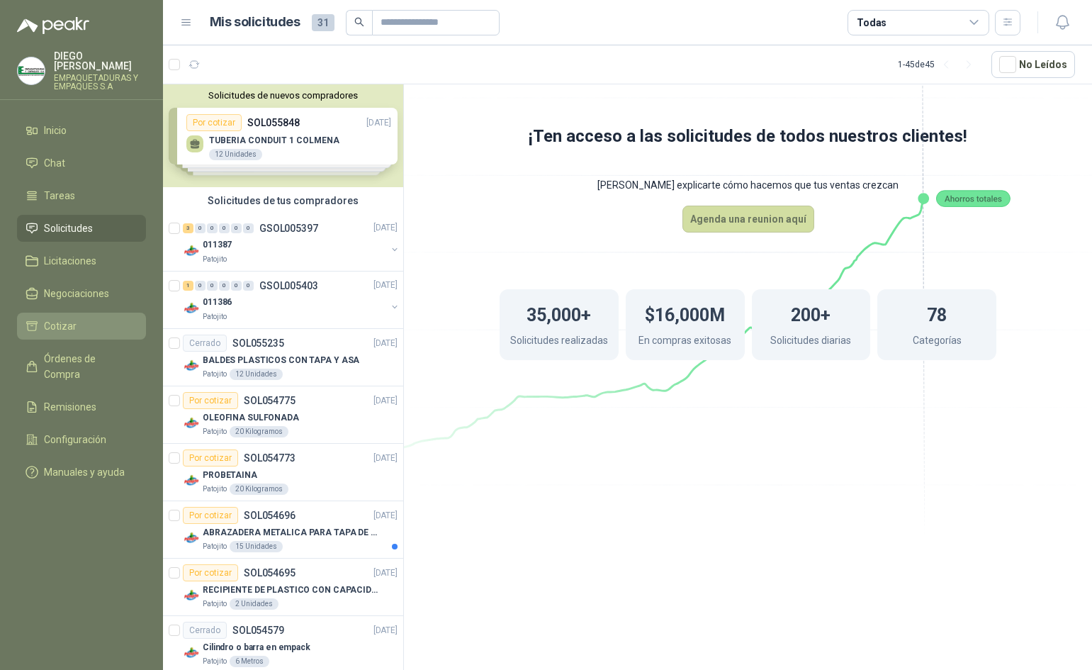
click at [122, 320] on li "Cotizar" at bounding box center [82, 326] width 112 height 16
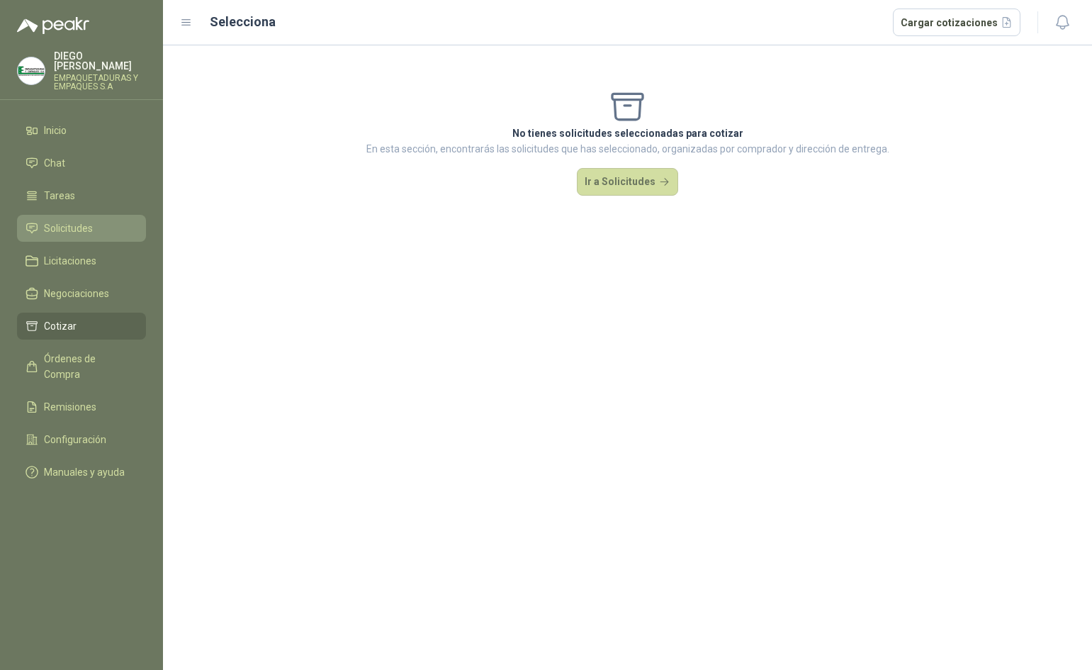
click at [97, 220] on li "Solicitudes" at bounding box center [82, 228] width 112 height 16
